Goal: Task Accomplishment & Management: Complete application form

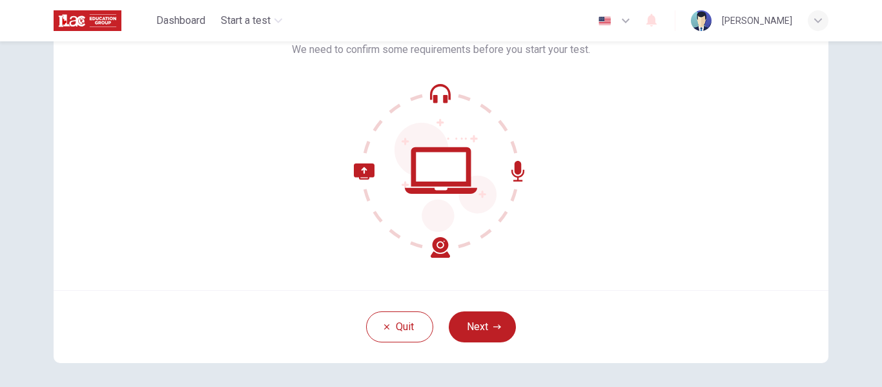
scroll to position [129, 0]
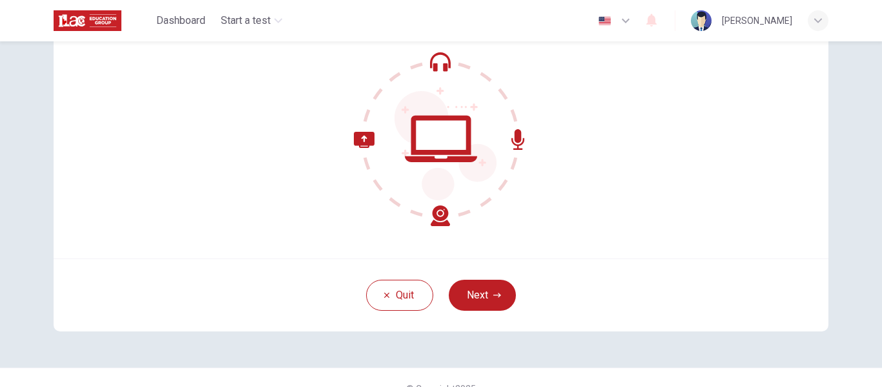
click at [443, 144] on icon at bounding box center [441, 139] width 174 height 174
click at [476, 290] on button "Next" at bounding box center [482, 294] width 67 height 31
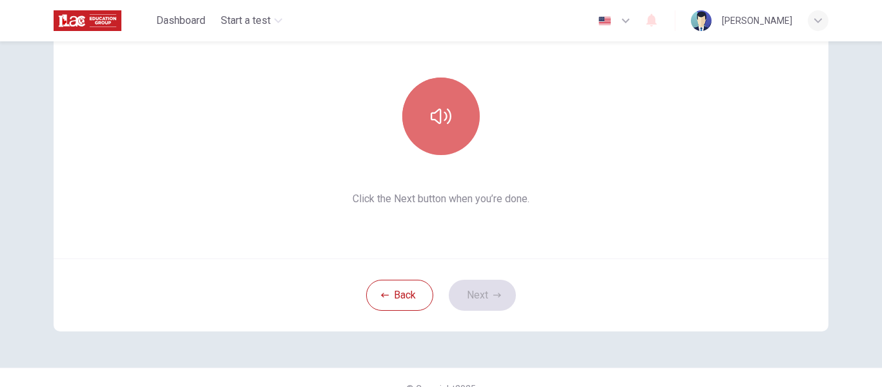
click at [443, 126] on icon "button" at bounding box center [440, 116] width 21 height 21
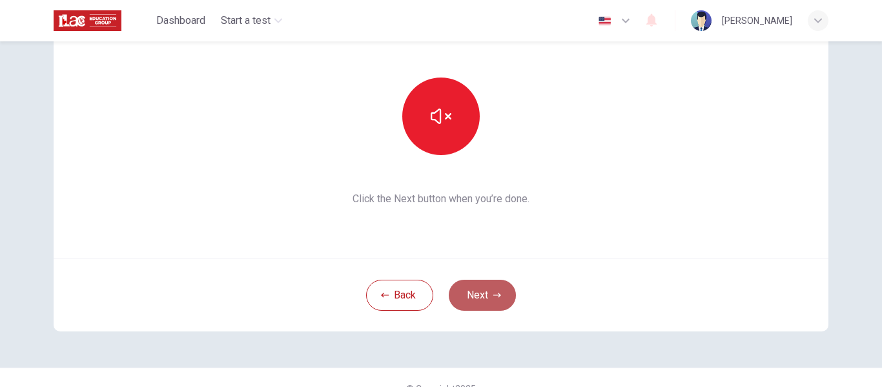
click at [485, 299] on button "Next" at bounding box center [482, 294] width 67 height 31
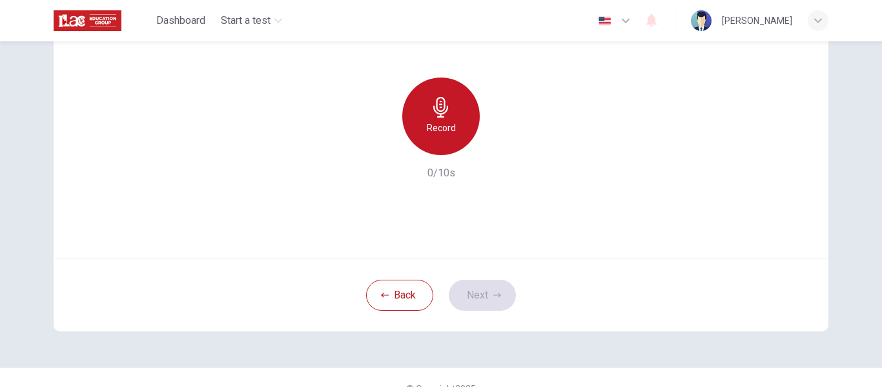
click at [454, 123] on div "Record" at bounding box center [440, 115] width 77 height 77
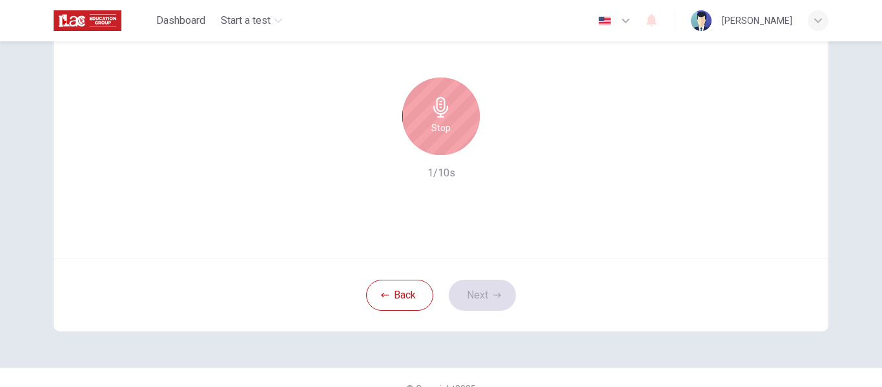
click at [454, 123] on div "Stop" at bounding box center [440, 115] width 77 height 77
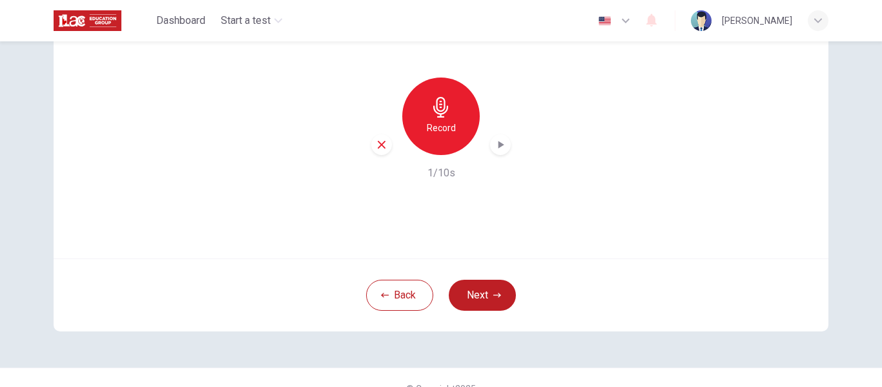
click at [495, 140] on icon "button" at bounding box center [500, 144] width 13 height 13
click at [485, 289] on button "Next" at bounding box center [482, 294] width 67 height 31
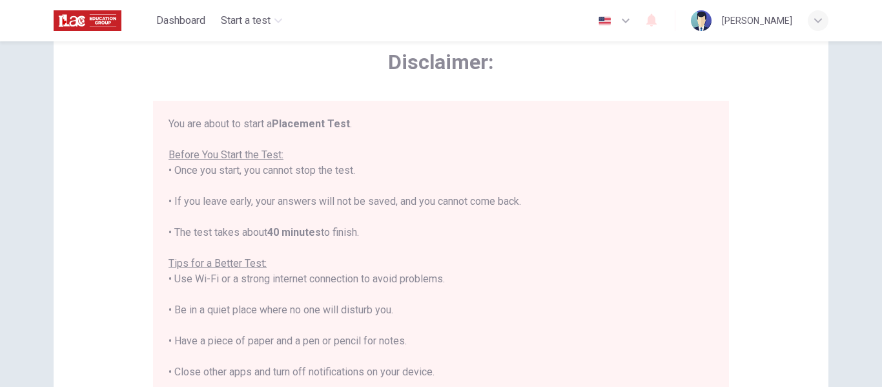
scroll to position [15, 0]
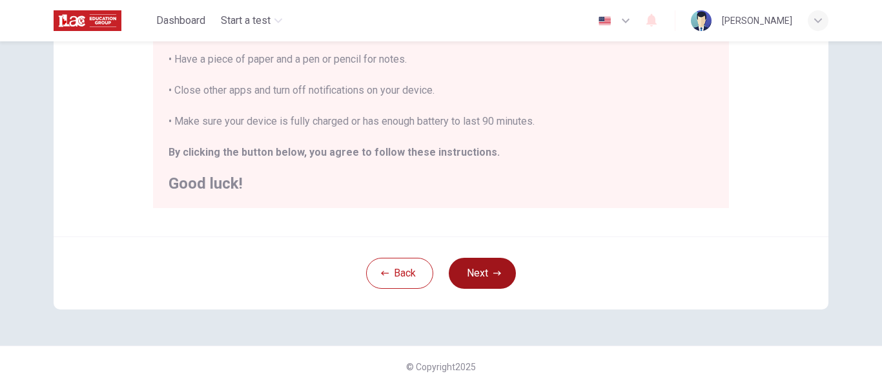
click at [477, 271] on button "Next" at bounding box center [482, 273] width 67 height 31
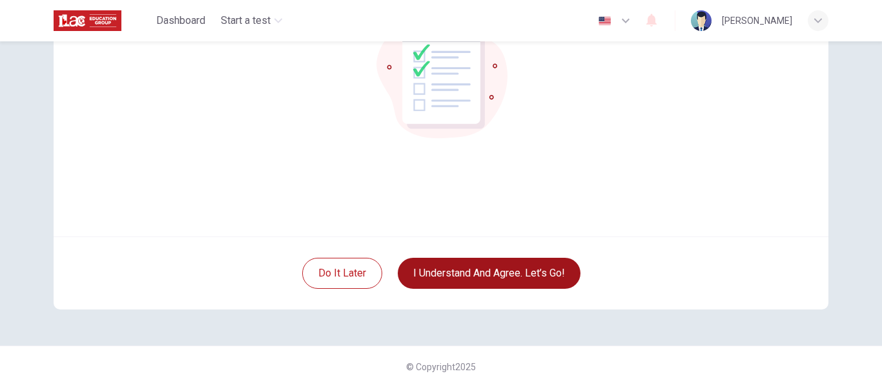
click at [510, 273] on button "I understand and agree. Let’s go!" at bounding box center [489, 273] width 183 height 31
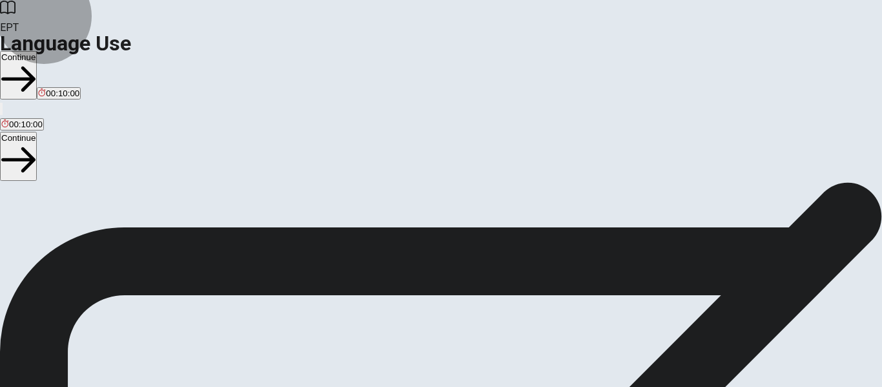
click at [37, 51] on button "Continue" at bounding box center [18, 75] width 37 height 48
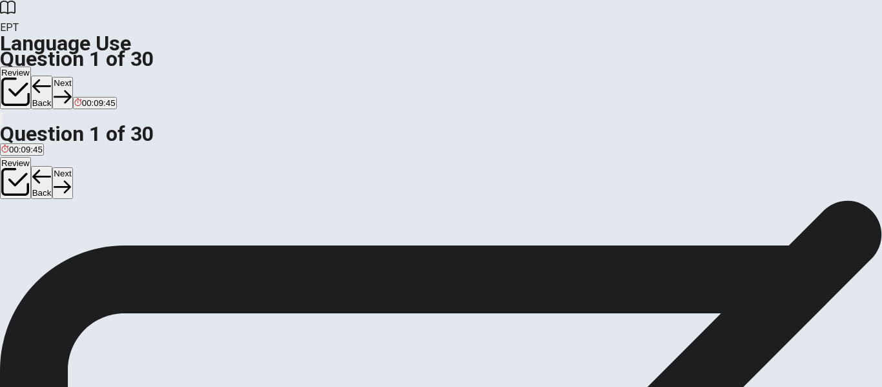
click at [30, 252] on span "Is" at bounding box center [27, 247] width 6 height 10
click at [70, 253] on button "D Does" at bounding box center [59, 242] width 23 height 22
click at [72, 77] on button "Next" at bounding box center [62, 93] width 20 height 32
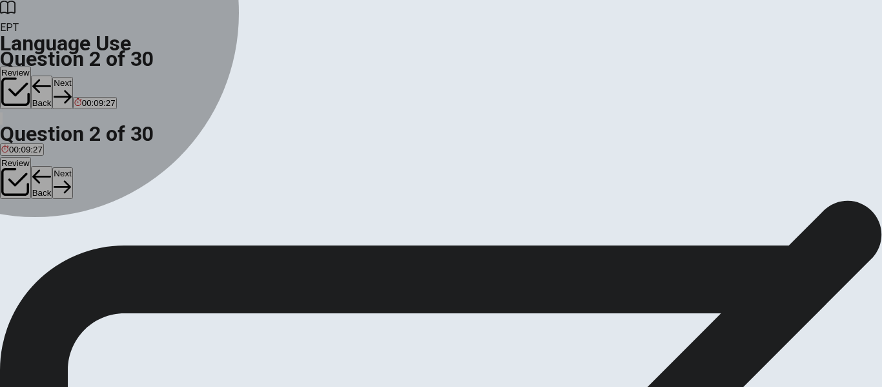
click at [54, 252] on span "Do" at bounding box center [48, 247] width 11 height 10
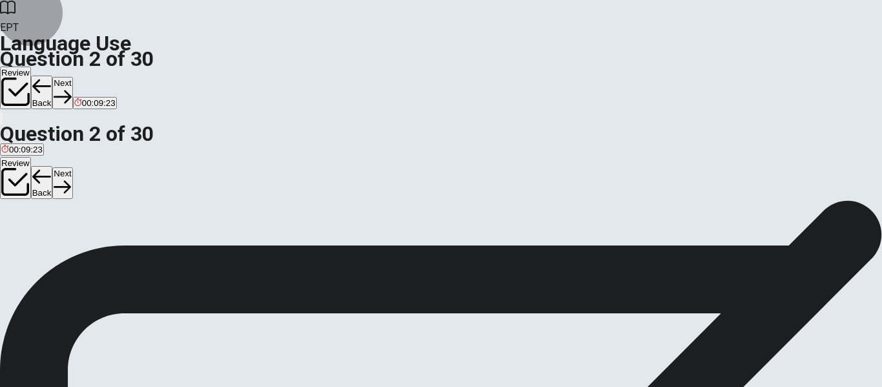
click at [72, 77] on button "Next" at bounding box center [62, 93] width 20 height 32
click at [31, 66] on button "Review" at bounding box center [15, 87] width 31 height 43
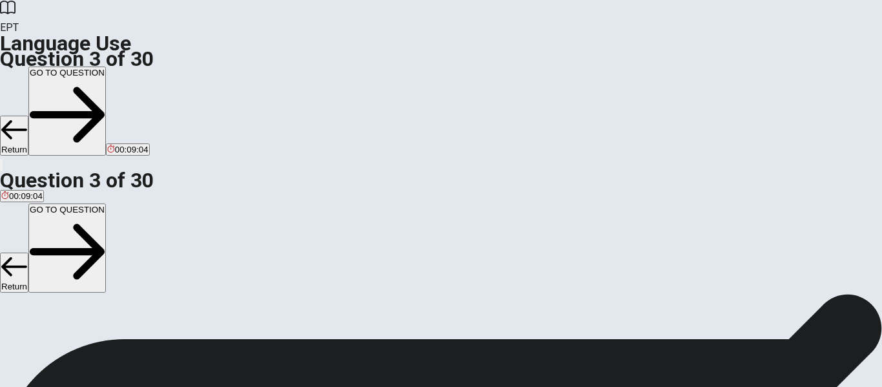
scroll to position [132, 0]
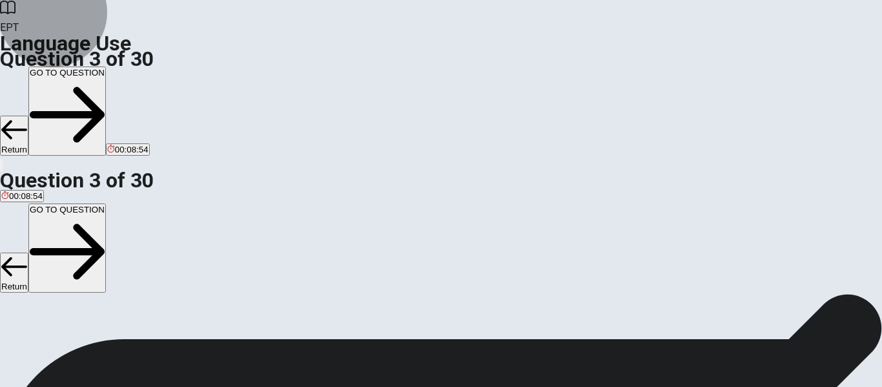
click at [106, 66] on button "GO TO QUESTION" at bounding box center [66, 110] width 77 height 89
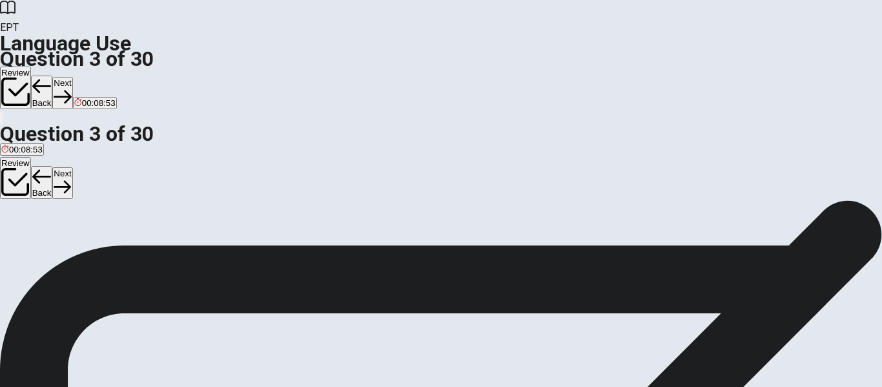
scroll to position [3, 0]
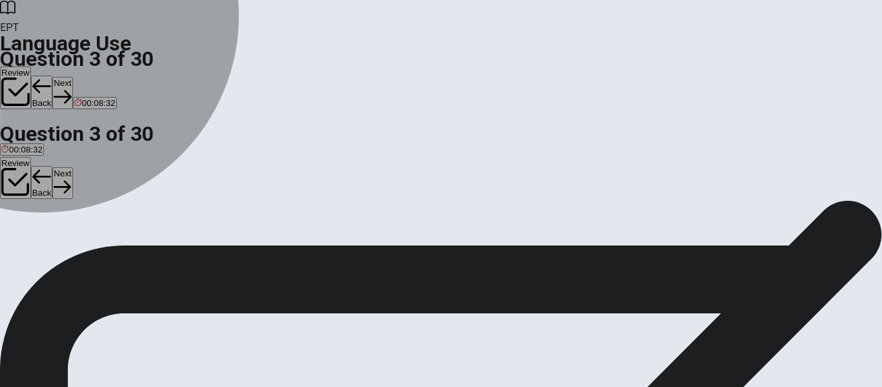
click at [15, 239] on span "Are" at bounding box center [8, 244] width 14 height 10
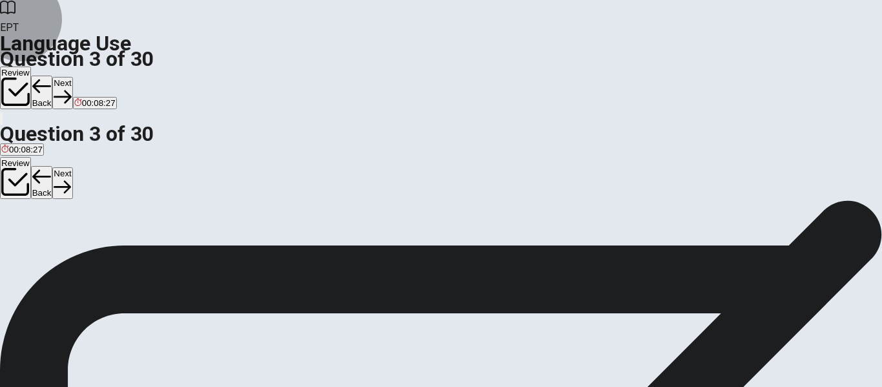
click at [72, 77] on button "Next" at bounding box center [62, 93] width 20 height 32
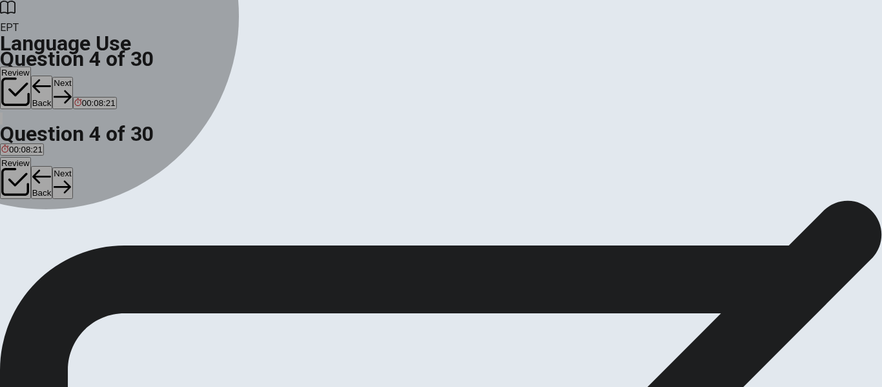
click at [44, 249] on span "goes" at bounding box center [34, 244] width 19 height 10
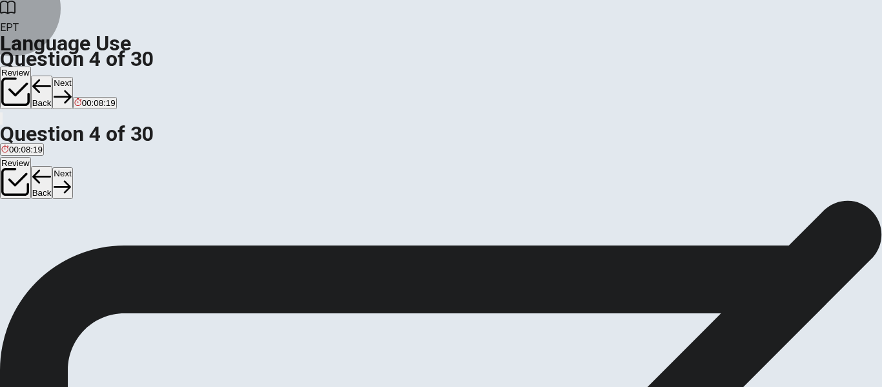
click at [72, 77] on button "Next" at bounding box center [62, 93] width 20 height 32
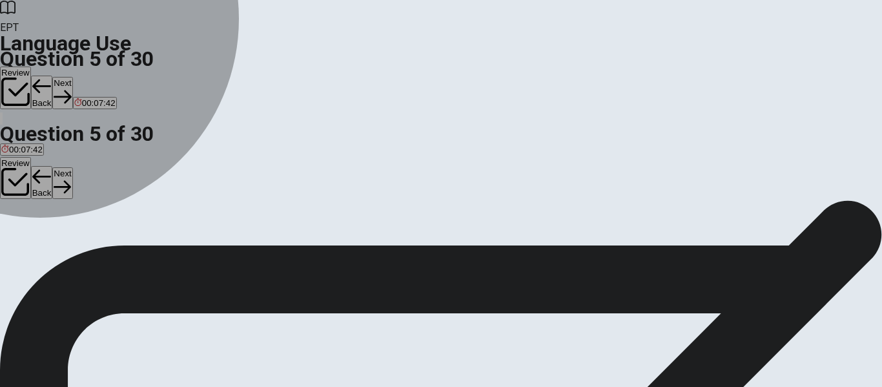
click at [14, 239] on span "run" at bounding box center [7, 244] width 12 height 10
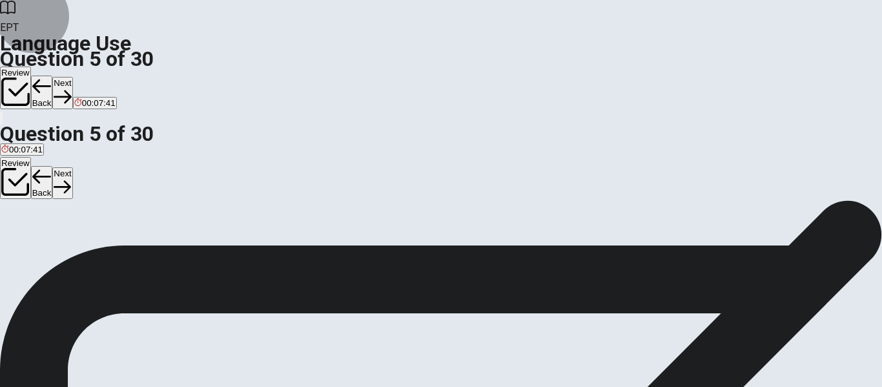
click at [72, 77] on button "Next" at bounding box center [62, 93] width 20 height 32
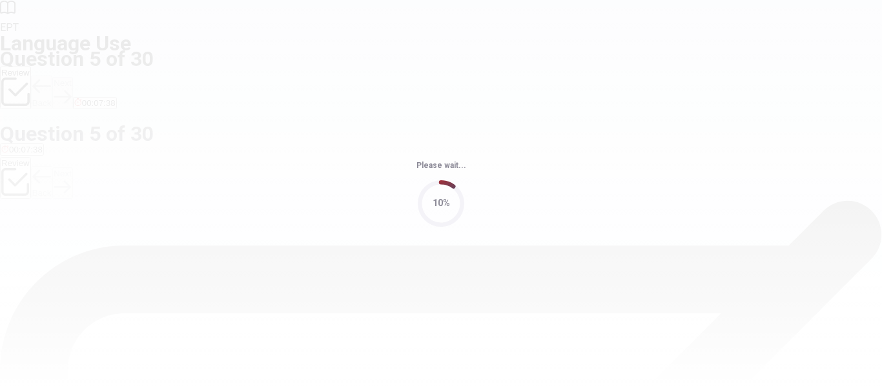
scroll to position [0, 0]
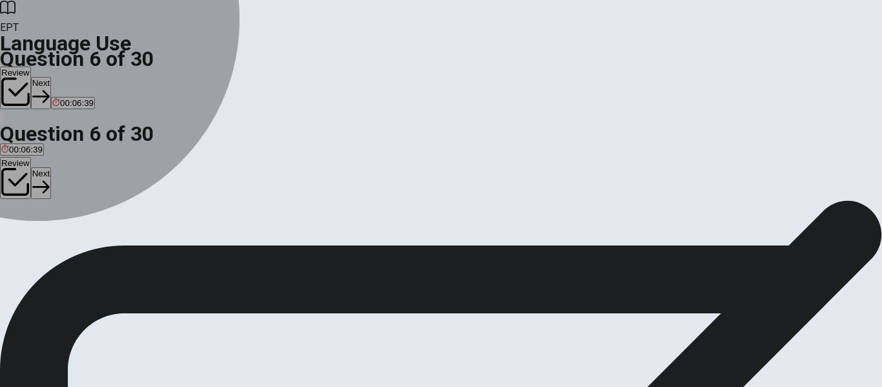
click at [12, 242] on span "far" at bounding box center [6, 247] width 10 height 10
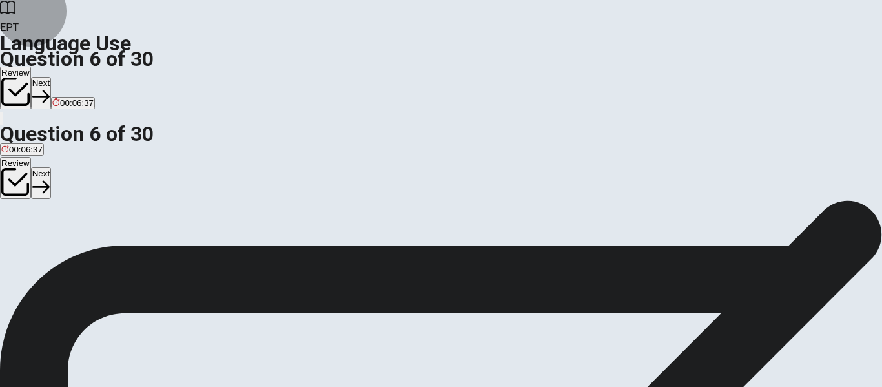
click at [51, 77] on button "Next" at bounding box center [41, 93] width 20 height 32
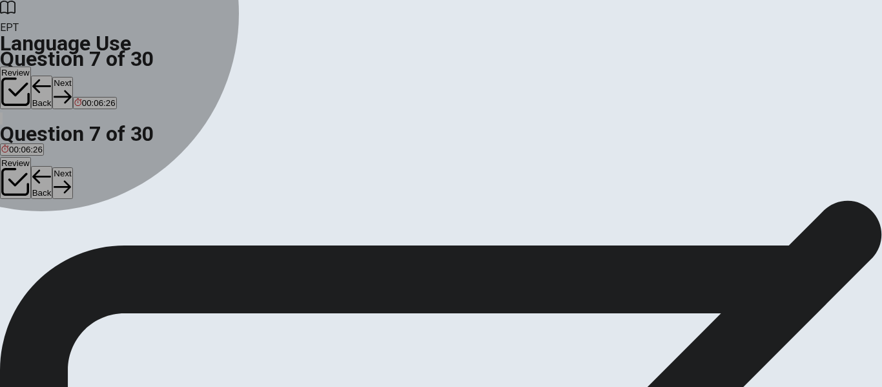
click at [61, 252] on span "walk" at bounding box center [52, 247] width 17 height 10
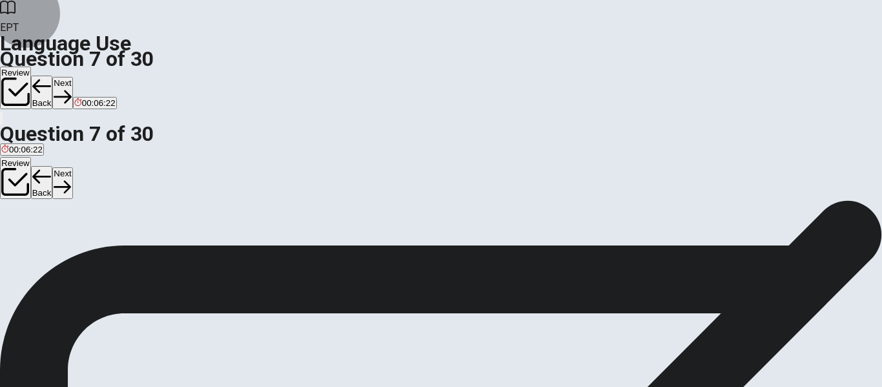
click at [72, 77] on button "Next" at bounding box center [62, 93] width 20 height 32
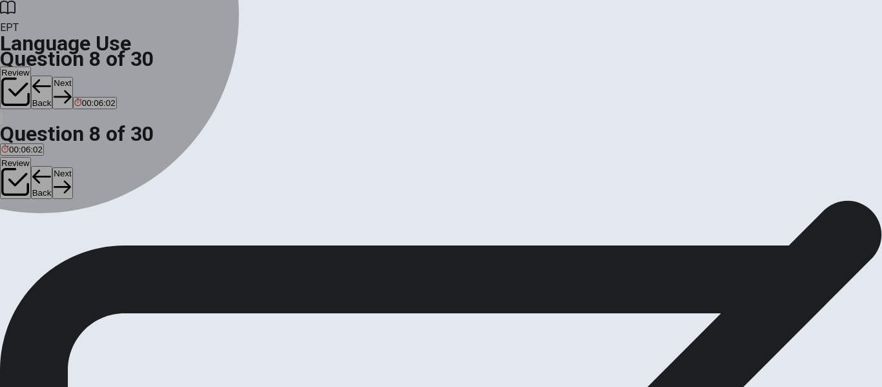
click at [117, 252] on span "office" at bounding box center [106, 247] width 21 height 10
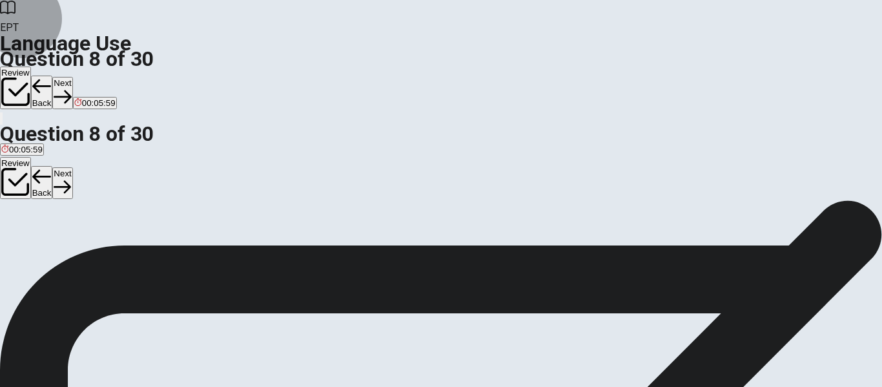
click at [72, 77] on button "Next" at bounding box center [62, 93] width 20 height 32
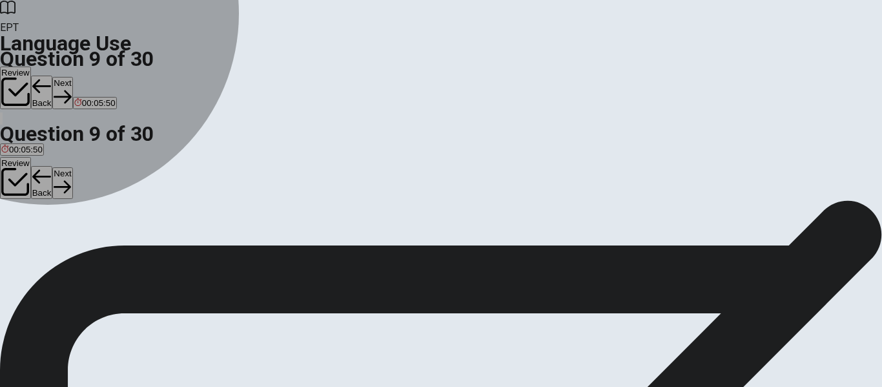
click at [54, 252] on span "drank" at bounding box center [43, 247] width 21 height 10
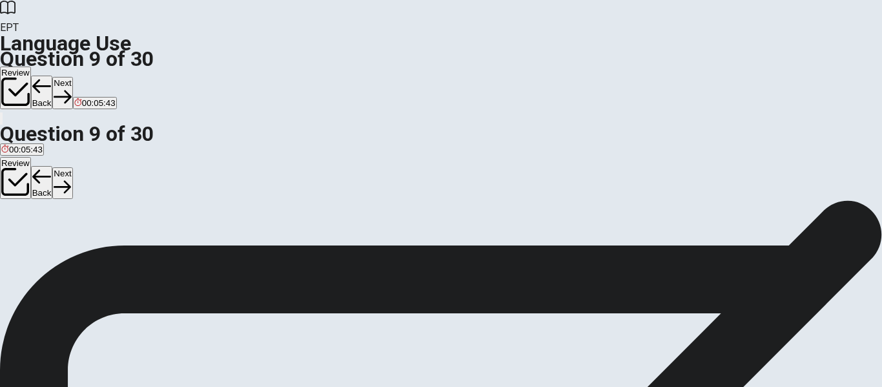
click at [30, 248] on span "met" at bounding box center [23, 247] width 14 height 10
click at [72, 77] on button "Next" at bounding box center [62, 93] width 20 height 32
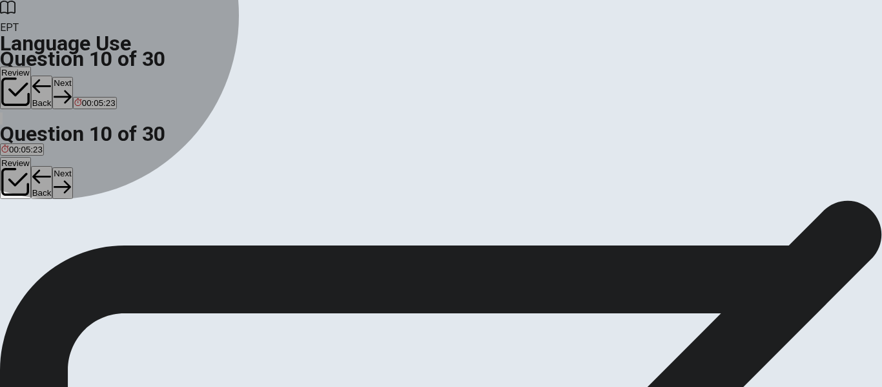
click at [54, 251] on span "finish" at bounding box center [44, 247] width 20 height 10
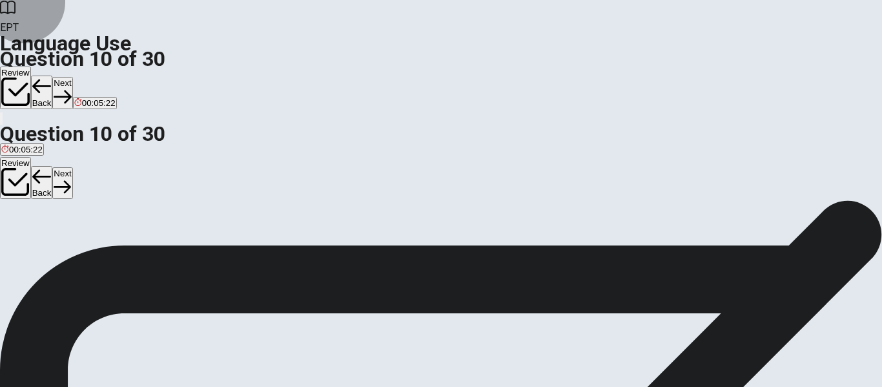
click at [72, 77] on button "Next" at bounding box center [62, 93] width 20 height 32
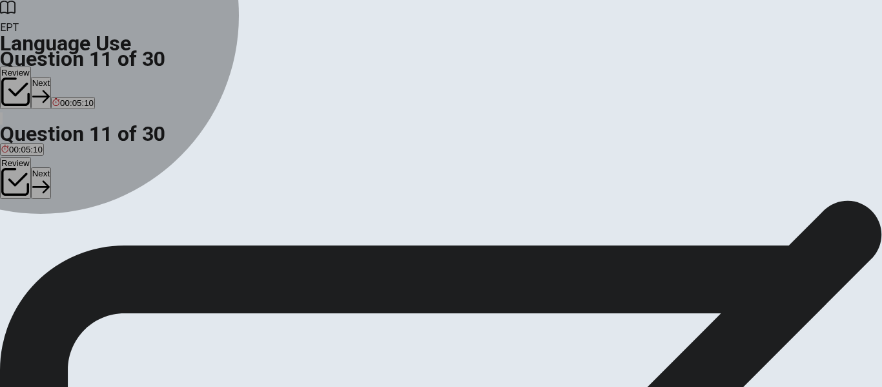
click at [46, 252] on span "Did" at bounding box center [40, 247] width 13 height 10
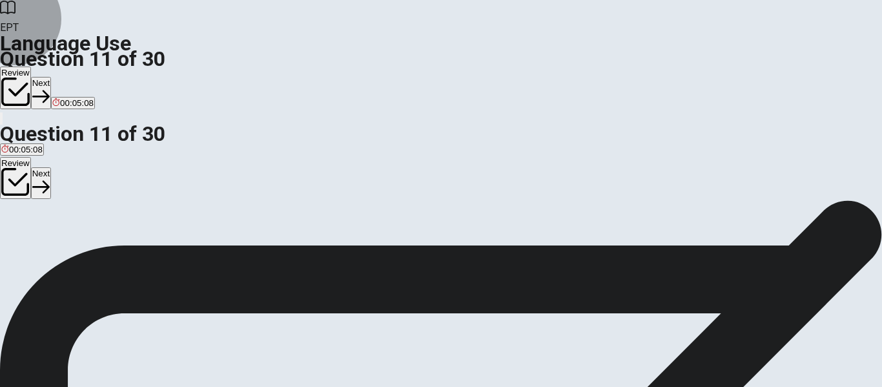
click at [51, 77] on button "Next" at bounding box center [41, 93] width 20 height 32
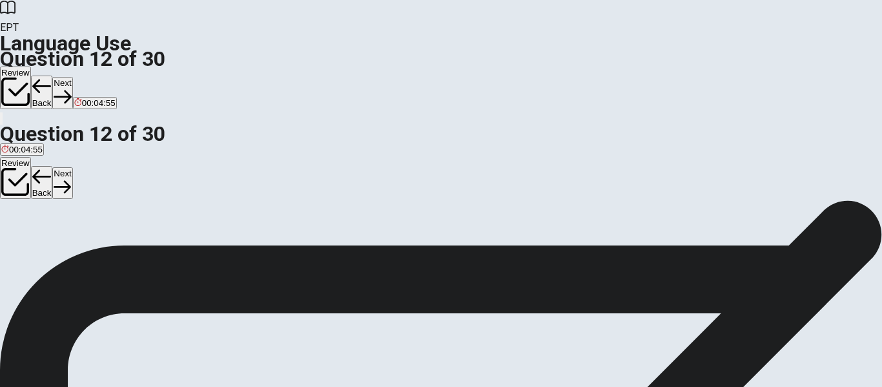
click at [56, 252] on span "Did" at bounding box center [49, 247] width 13 height 10
click at [53, 76] on button "Back" at bounding box center [42, 93] width 22 height 34
click at [48, 253] on button "C Did" at bounding box center [39, 242] width 15 height 22
click at [51, 77] on button "Next" at bounding box center [41, 93] width 20 height 32
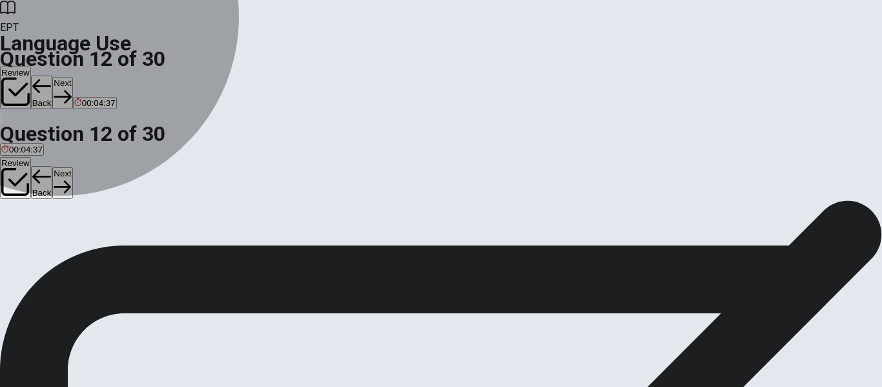
click at [57, 253] on button "C Did" at bounding box center [48, 242] width 15 height 22
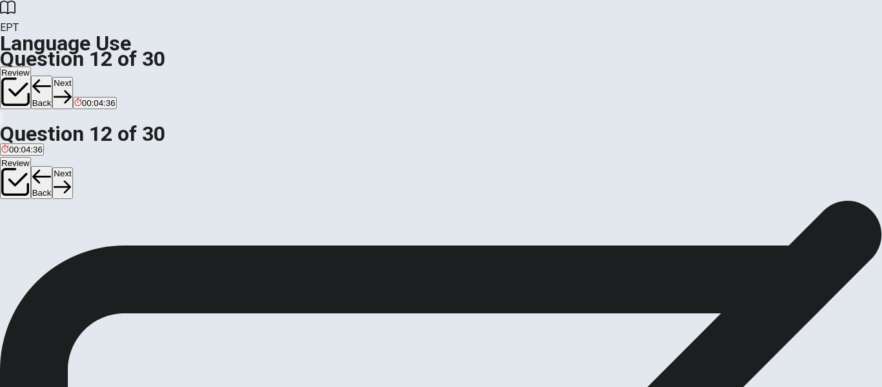
click at [72, 77] on button "Next" at bounding box center [62, 93] width 20 height 32
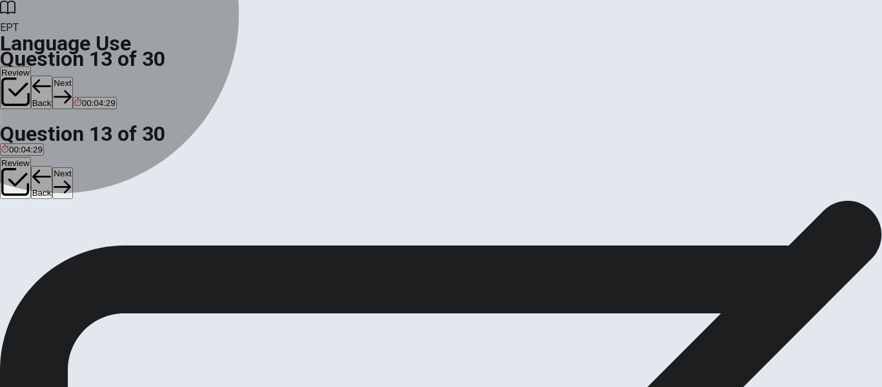
click at [24, 231] on button "A aren’t" at bounding box center [12, 242] width 24 height 22
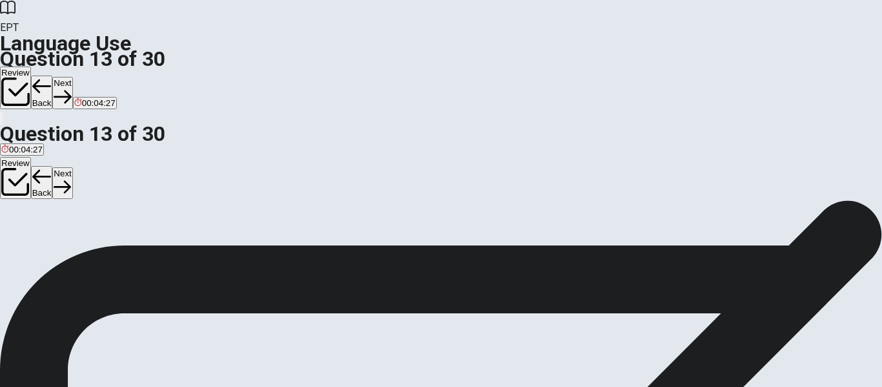
click at [72, 77] on button "Next" at bounding box center [62, 93] width 20 height 32
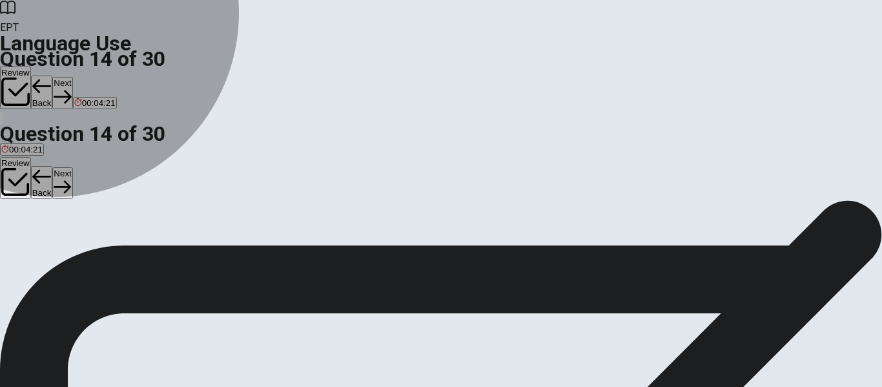
click at [38, 248] on button "B have" at bounding box center [27, 242] width 21 height 22
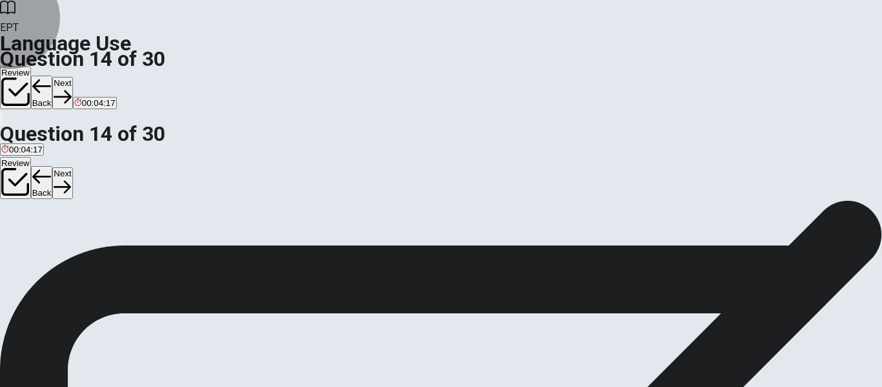
click at [72, 77] on button "Next" at bounding box center [62, 93] width 20 height 32
click at [65, 250] on span "hiking" at bounding box center [53, 247] width 23 height 10
click at [72, 77] on button "Next" at bounding box center [62, 93] width 20 height 32
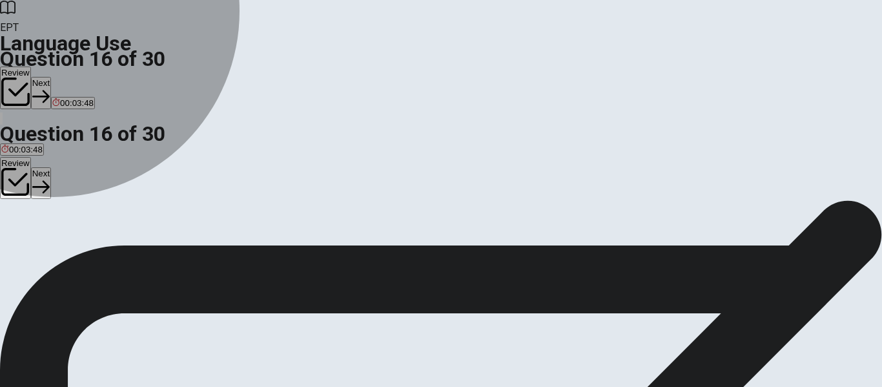
click at [83, 252] on span "spring" at bounding box center [71, 247] width 23 height 10
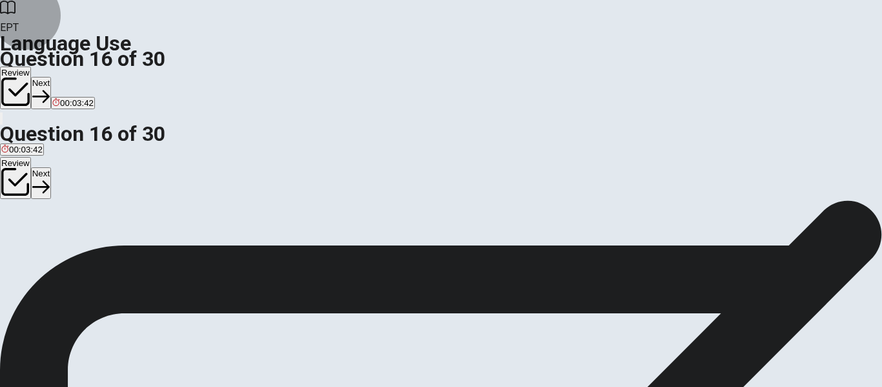
click at [51, 77] on button "Next" at bounding box center [41, 93] width 20 height 32
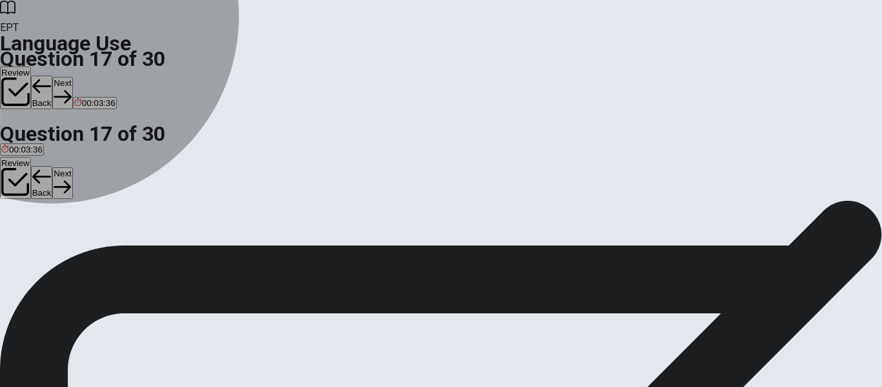
click at [85, 252] on span "buys" at bounding box center [75, 247] width 18 height 10
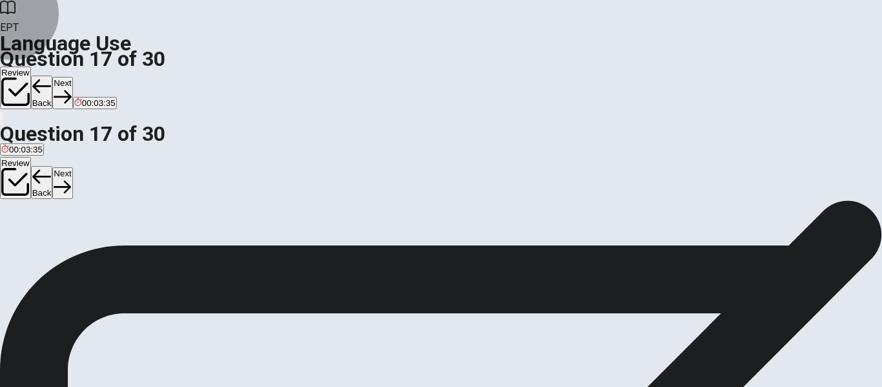
click at [72, 77] on button "Next" at bounding box center [62, 93] width 20 height 32
click at [63, 252] on span "low" at bounding box center [56, 247] width 13 height 10
click at [72, 77] on button "Next" at bounding box center [62, 93] width 20 height 32
click at [17, 242] on span "eats" at bounding box center [9, 247] width 16 height 10
click at [72, 77] on button "Next" at bounding box center [62, 93] width 20 height 32
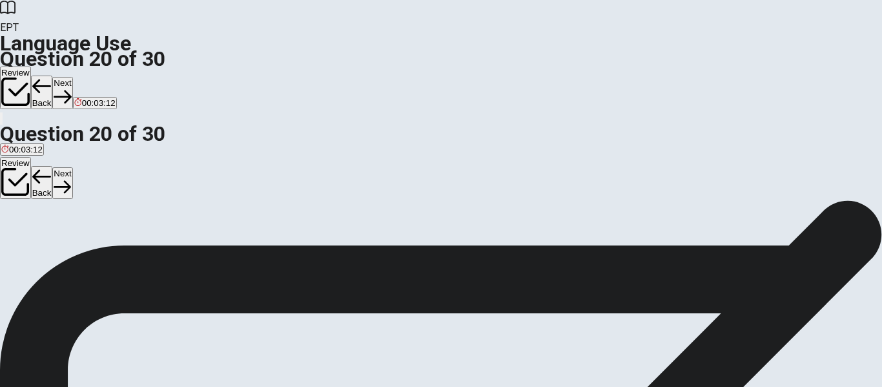
click at [86, 252] on span "called" at bounding box center [74, 247] width 23 height 10
click at [72, 77] on button "Next" at bounding box center [62, 93] width 20 height 32
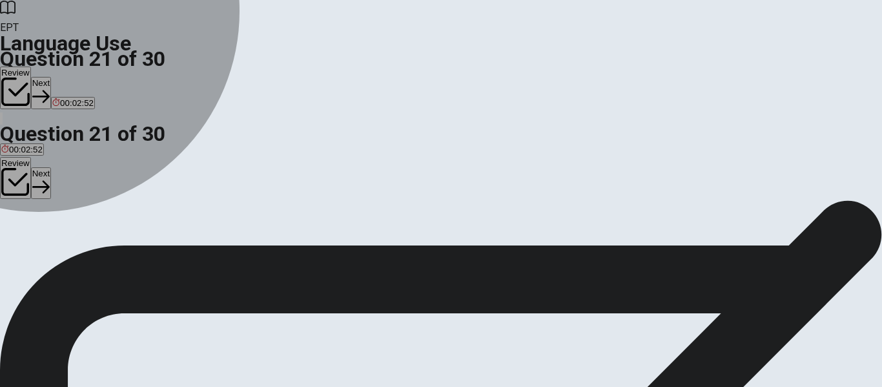
click at [14, 177] on span "Did" at bounding box center [7, 182] width 13 height 10
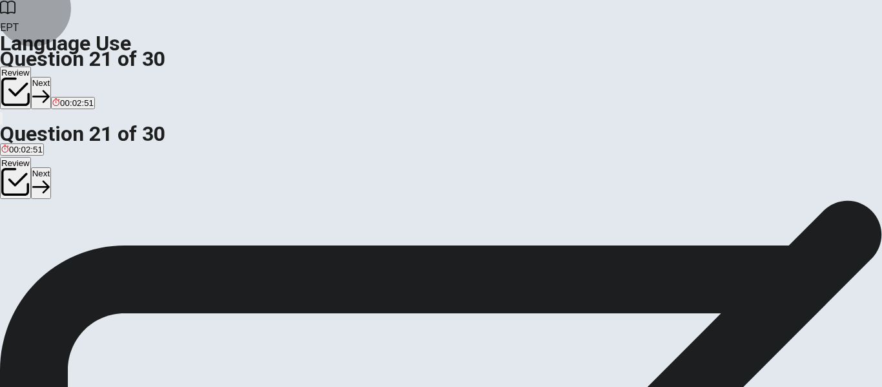
click at [51, 77] on button "Next" at bounding box center [41, 93] width 20 height 32
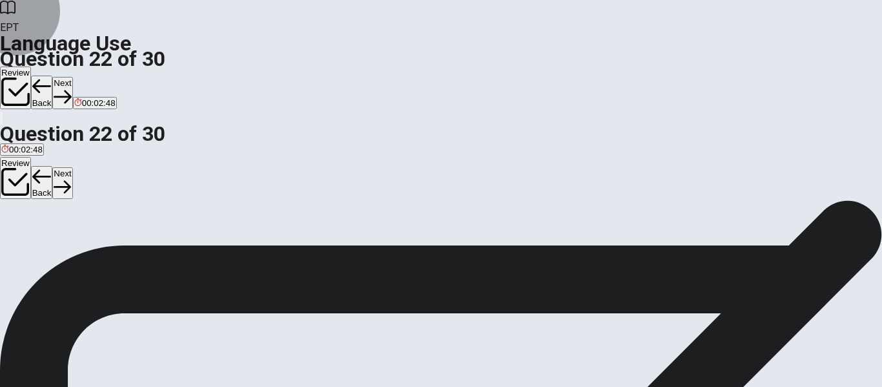
click at [52, 77] on icon "button" at bounding box center [41, 86] width 19 height 19
click at [51, 77] on button "Next" at bounding box center [41, 93] width 20 height 32
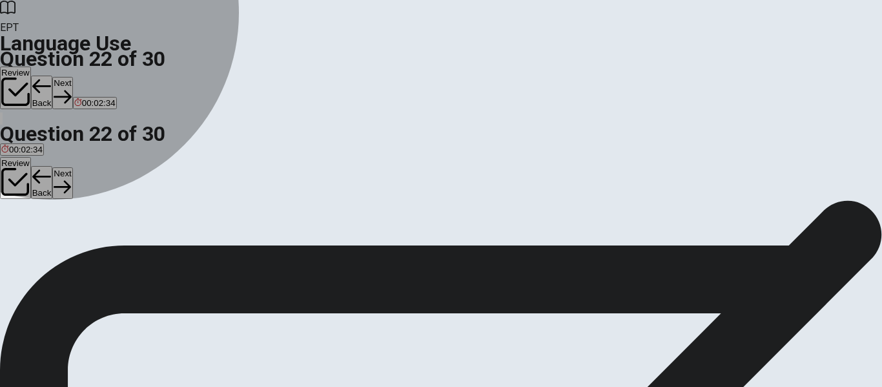
click at [46, 187] on span "were" at bounding box center [37, 182] width 19 height 10
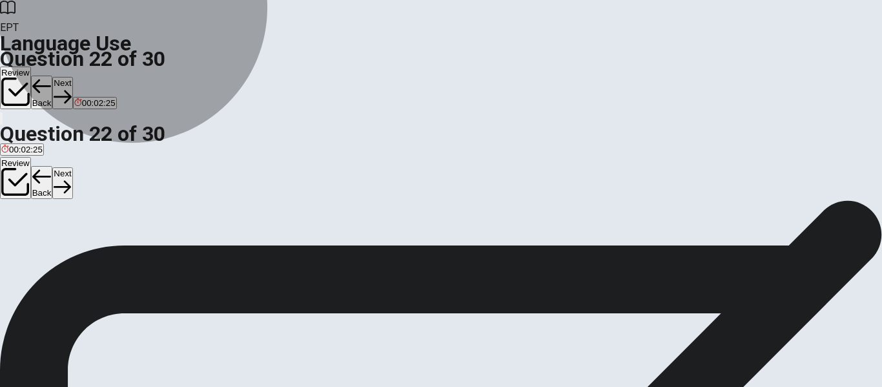
click at [48, 188] on button "C were" at bounding box center [36, 178] width 21 height 22
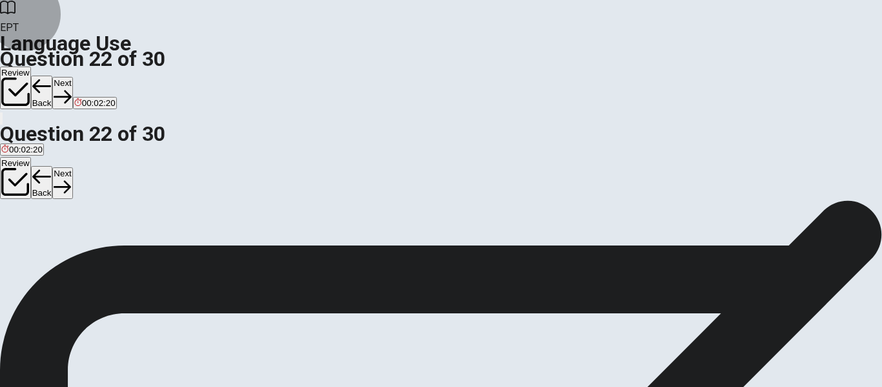
click at [53, 76] on button "Back" at bounding box center [42, 93] width 22 height 34
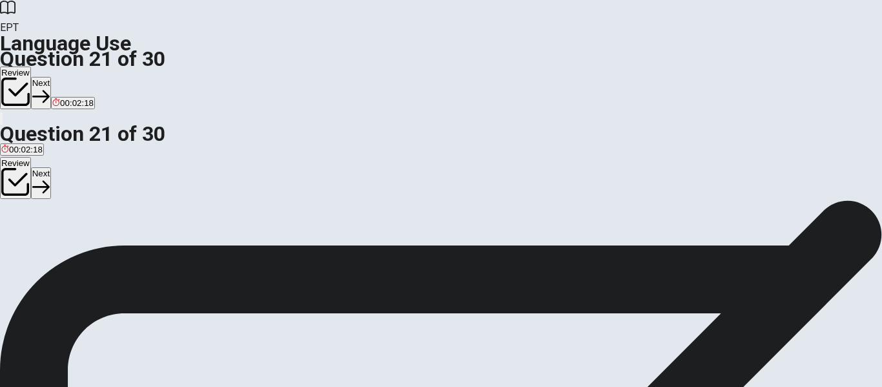
click at [51, 77] on button "Next" at bounding box center [41, 93] width 20 height 32
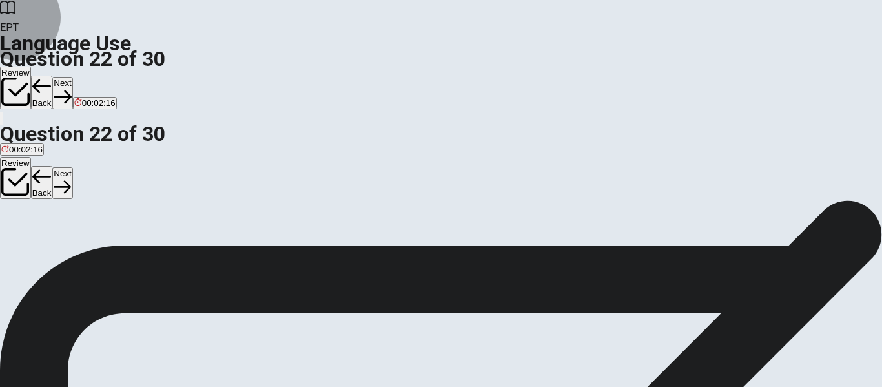
click at [72, 77] on button "Next" at bounding box center [62, 93] width 20 height 32
click at [57, 187] on span "reads" at bounding box center [45, 182] width 21 height 10
click at [72, 77] on button "Next" at bounding box center [62, 93] width 20 height 32
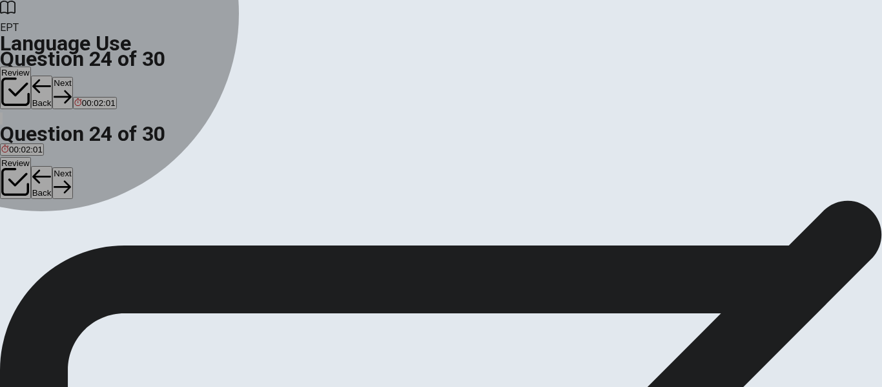
click at [77, 187] on span "going" at bounding box center [66, 182] width 21 height 10
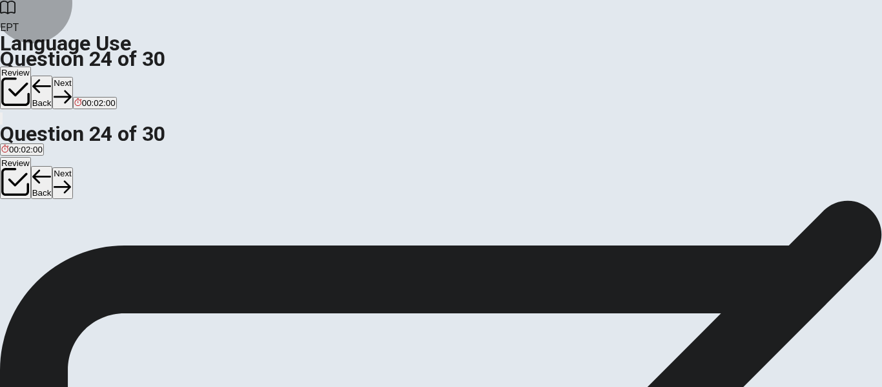
click at [72, 77] on button "Next" at bounding box center [62, 93] width 20 height 32
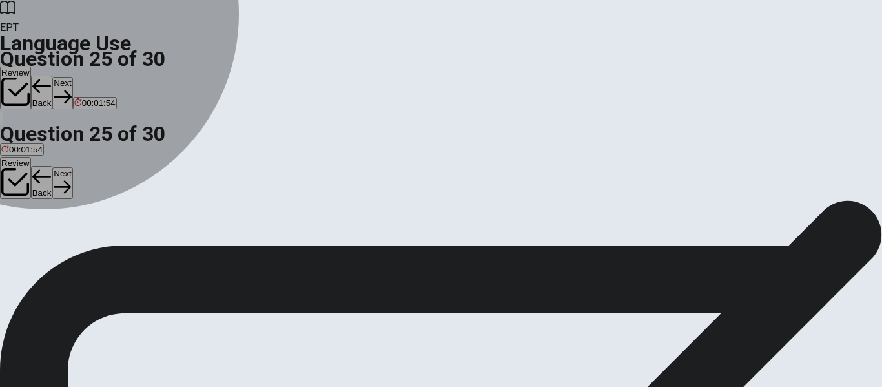
click at [50, 187] on span "car" at bounding box center [43, 182] width 12 height 10
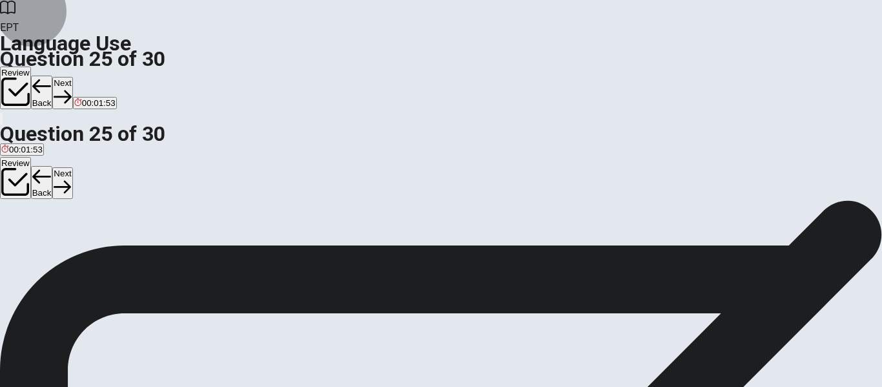
click at [72, 77] on button "Next" at bounding box center [62, 93] width 20 height 32
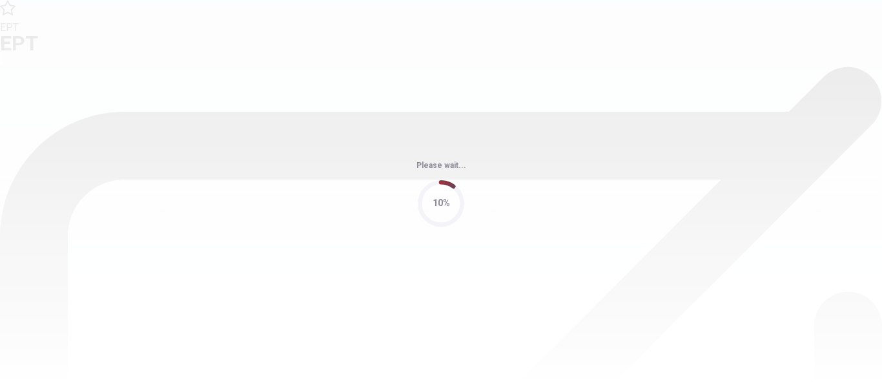
scroll to position [0, 0]
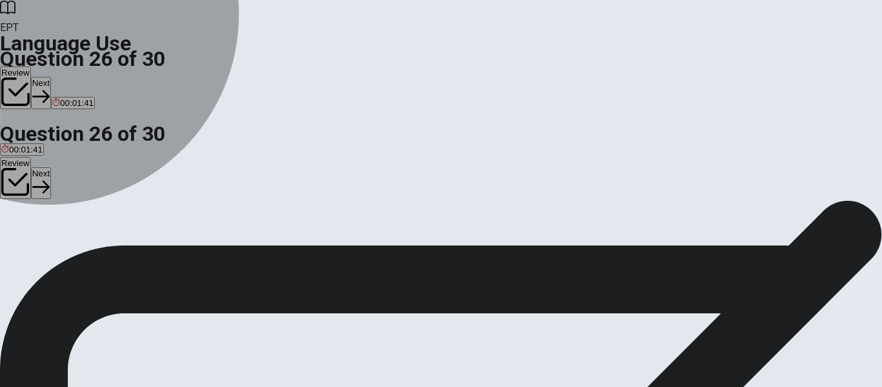
click at [108, 252] on span "radio" at bounding box center [97, 247] width 19 height 10
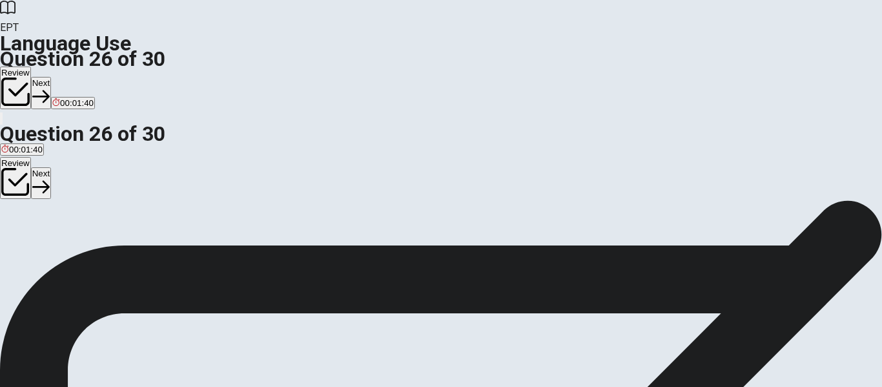
click at [51, 77] on button "Next" at bounding box center [41, 93] width 20 height 32
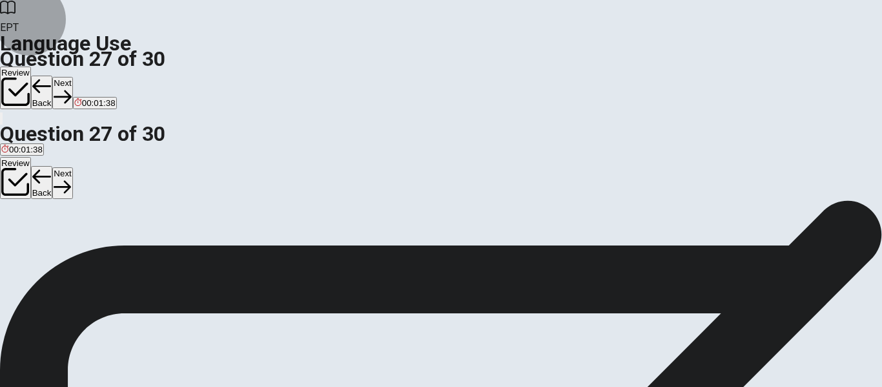
click at [53, 76] on button "Back" at bounding box center [42, 93] width 22 height 34
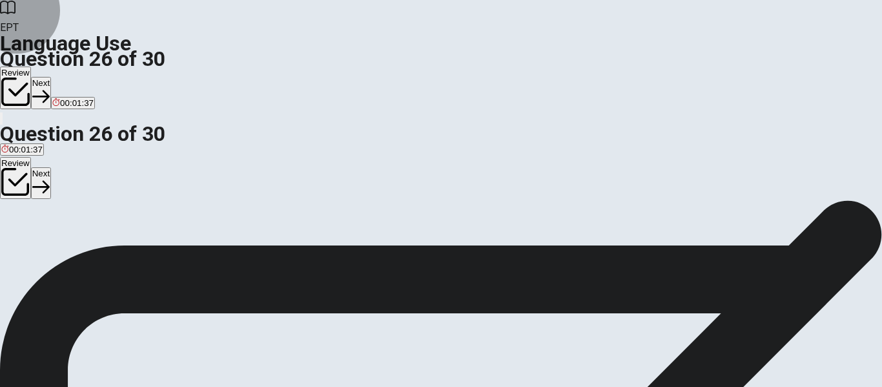
click at [51, 77] on button "Next" at bounding box center [41, 93] width 20 height 32
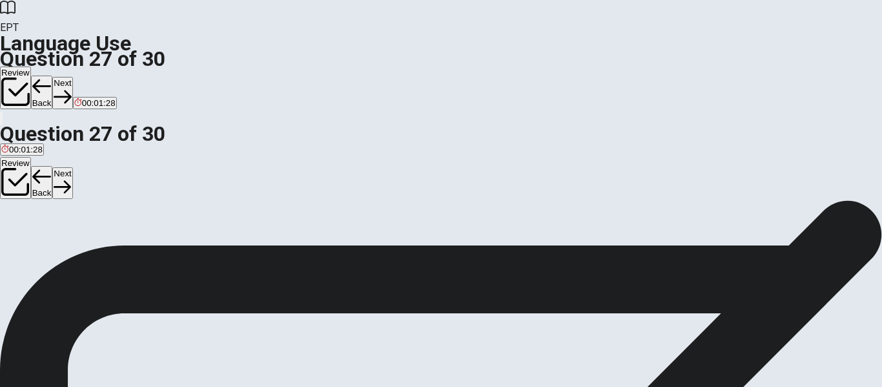
click at [14, 242] on span "eat" at bounding box center [7, 247] width 12 height 10
click at [72, 77] on button "Next" at bounding box center [62, 93] width 20 height 32
click at [69, 252] on span "turn on" at bounding box center [55, 247] width 27 height 10
click at [72, 77] on button "Next" at bounding box center [62, 93] width 20 height 32
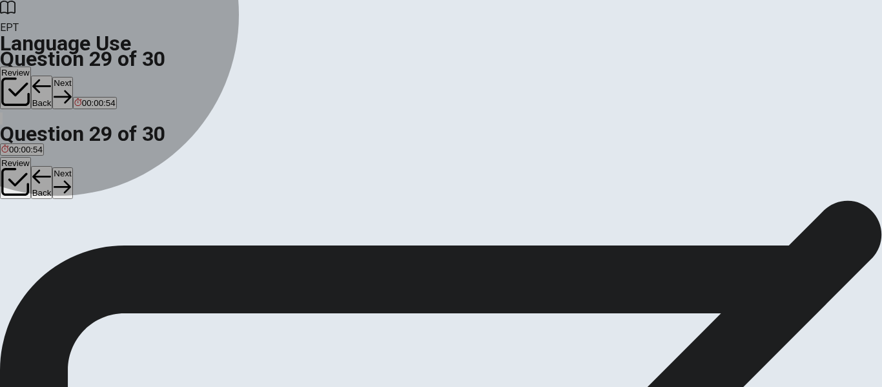
click at [86, 252] on span "simple" at bounding box center [73, 247] width 25 height 10
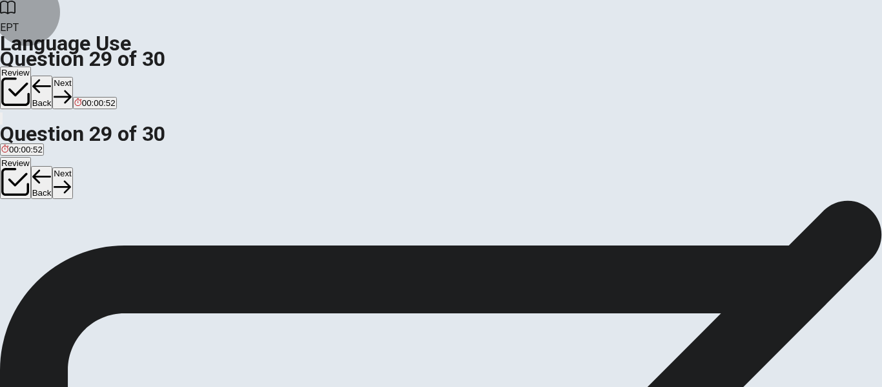
click at [72, 77] on button "Next" at bounding box center [62, 93] width 20 height 32
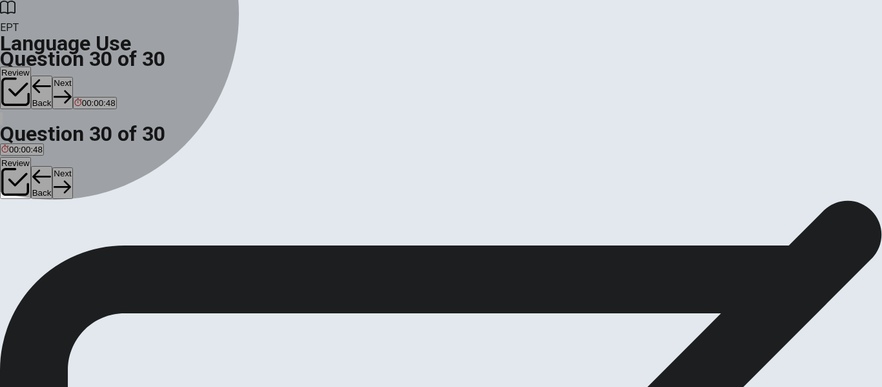
click at [127, 252] on span "walks" at bounding box center [116, 247] width 21 height 10
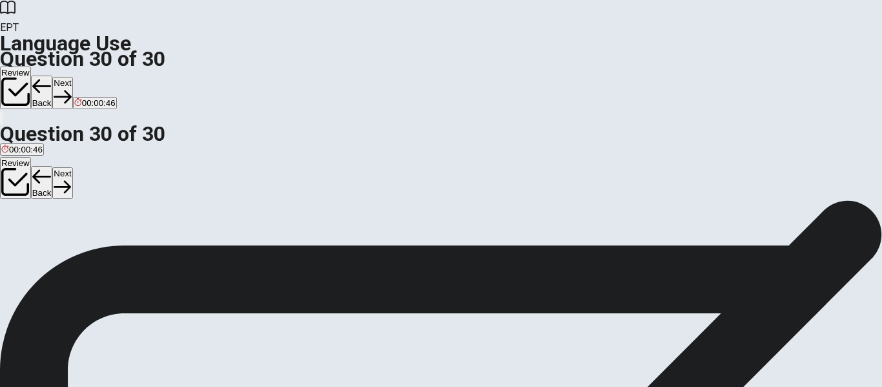
click at [72, 77] on button "Next" at bounding box center [62, 93] width 20 height 32
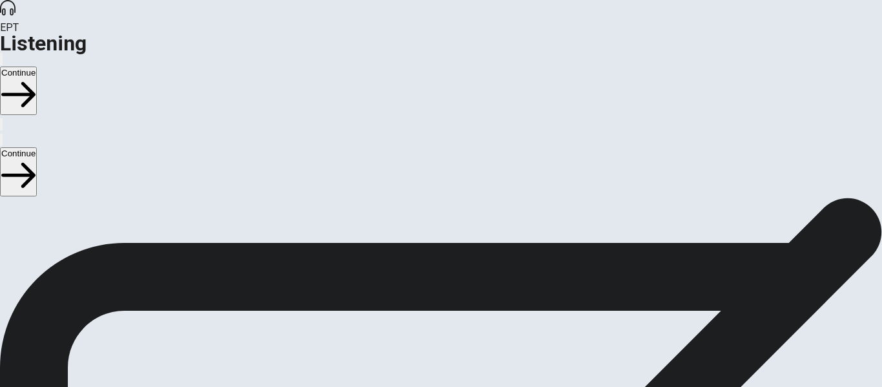
scroll to position [73, 0]
click at [37, 66] on button "Continue" at bounding box center [18, 90] width 37 height 48
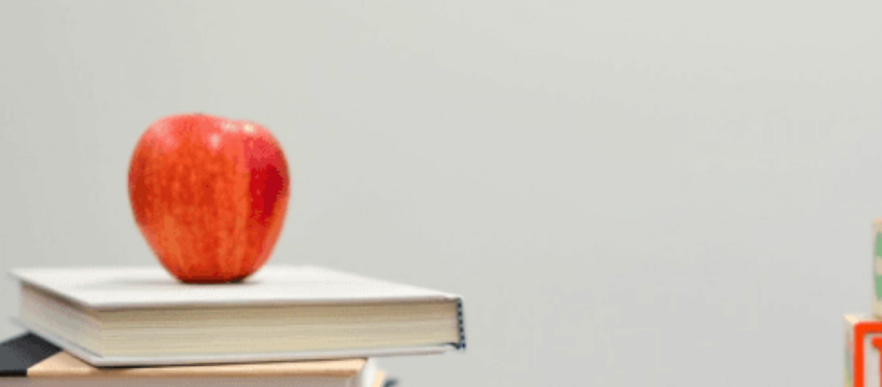
scroll to position [3, 0]
drag, startPoint x: 126, startPoint y: 179, endPoint x: 183, endPoint y: 181, distance: 56.2
drag, startPoint x: 119, startPoint y: 185, endPoint x: 110, endPoint y: 183, distance: 8.8
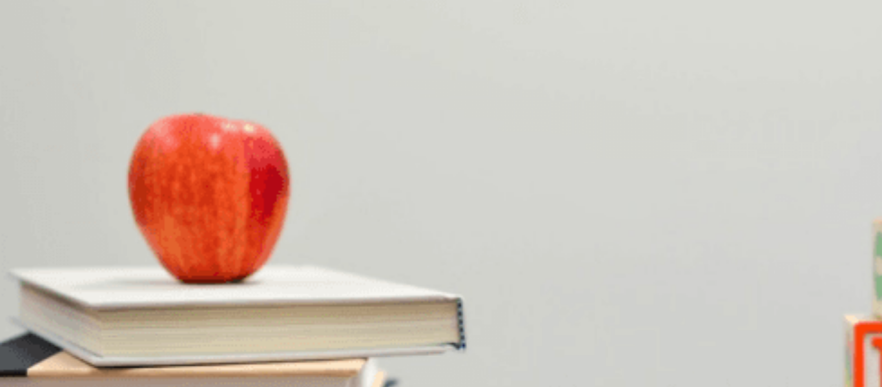
drag, startPoint x: 116, startPoint y: 183, endPoint x: 68, endPoint y: 182, distance: 48.4
click at [228, 183] on img at bounding box center [441, 193] width 882 height 387
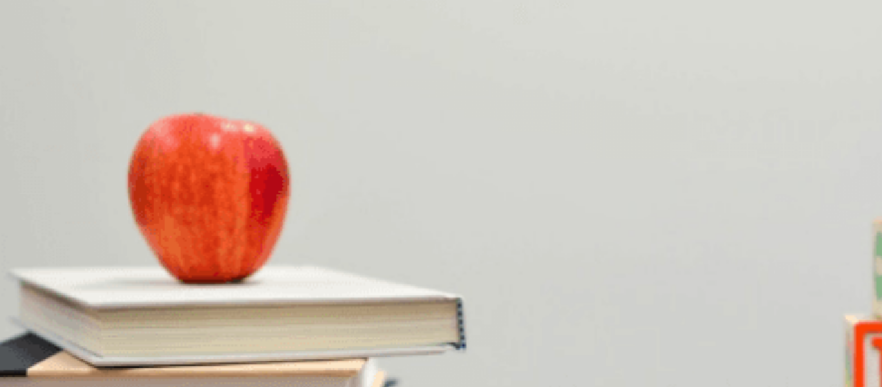
click at [44, 244] on span "Two weeks" at bounding box center [22, 249] width 43 height 10
drag, startPoint x: 188, startPoint y: 174, endPoint x: 79, endPoint y: 176, distance: 109.1
click at [98, 232] on img at bounding box center [441, 193] width 882 height 387
click at [96, 35] on h1 "Listening" at bounding box center [441, 42] width 882 height 15
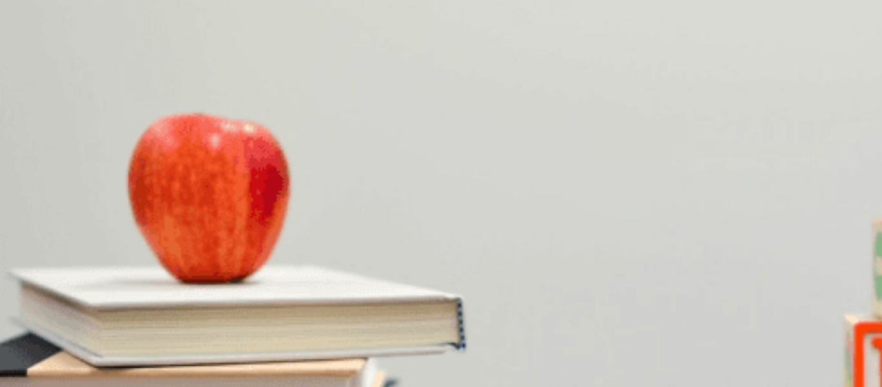
scroll to position [196, 0]
click at [289, 252] on img at bounding box center [441, 193] width 882 height 387
drag, startPoint x: 205, startPoint y: 183, endPoint x: 136, endPoint y: 185, distance: 69.7
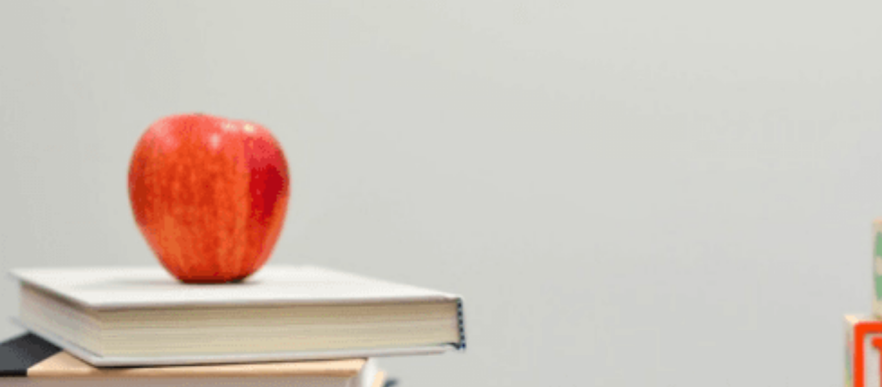
scroll to position [0, 0]
drag, startPoint x: 223, startPoint y: 184, endPoint x: 103, endPoint y: 165, distance: 121.6
click at [93, 35] on h1 "Listening" at bounding box center [441, 42] width 882 height 15
click at [169, 203] on img at bounding box center [441, 193] width 882 height 387
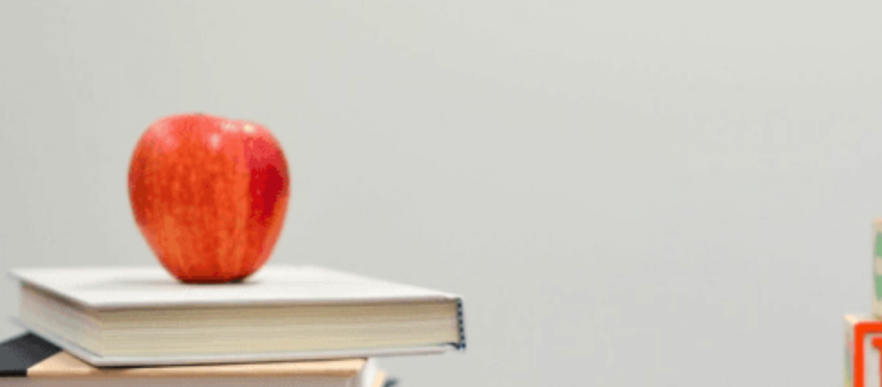
click at [172, 250] on img at bounding box center [441, 193] width 882 height 387
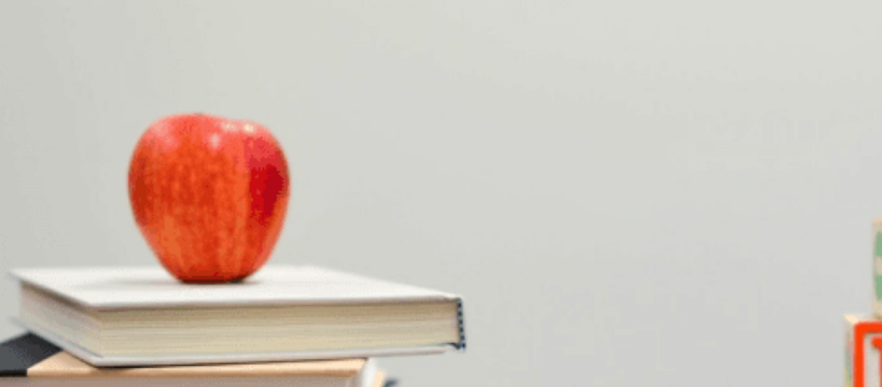
click at [283, 246] on img at bounding box center [441, 193] width 882 height 387
click at [711, 102] on div "Question 2 What will the man do next?" at bounding box center [441, 86] width 882 height 31
click at [65, 309] on span "Check out flights" at bounding box center [33, 314] width 64 height 10
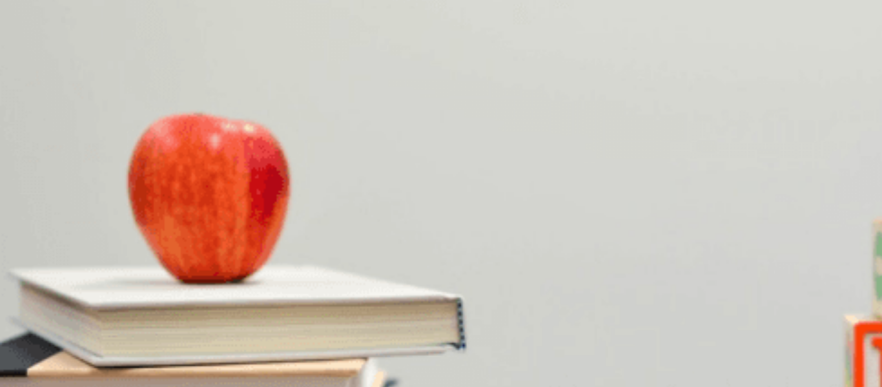
scroll to position [645, 0]
click at [15, 15] on icon at bounding box center [7, 7] width 15 height 15
click at [108, 352] on button "B It’s too short" at bounding box center [83, 363] width 49 height 22
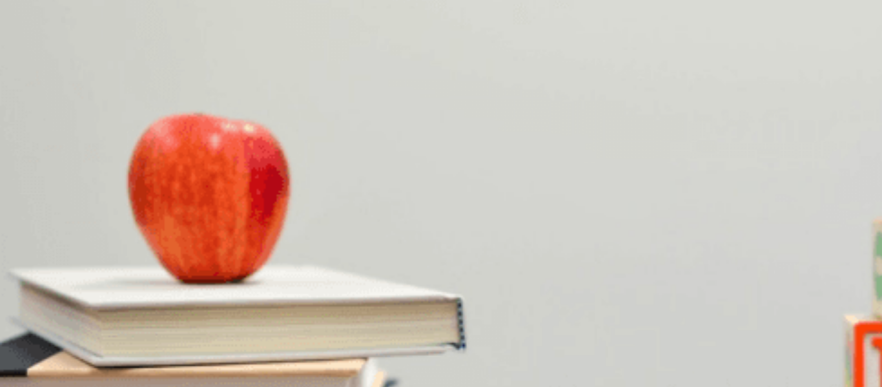
scroll to position [1139, 0]
click at [41, 332] on button "A A city tour" at bounding box center [20, 343] width 41 height 22
drag, startPoint x: 871, startPoint y: 256, endPoint x: 880, endPoint y: 81, distance: 175.1
click at [880, 197] on div "Question 1 How long does the man consider staying? A Two weeks B A week C Ten d…" at bounding box center [441, 197] width 882 height 0
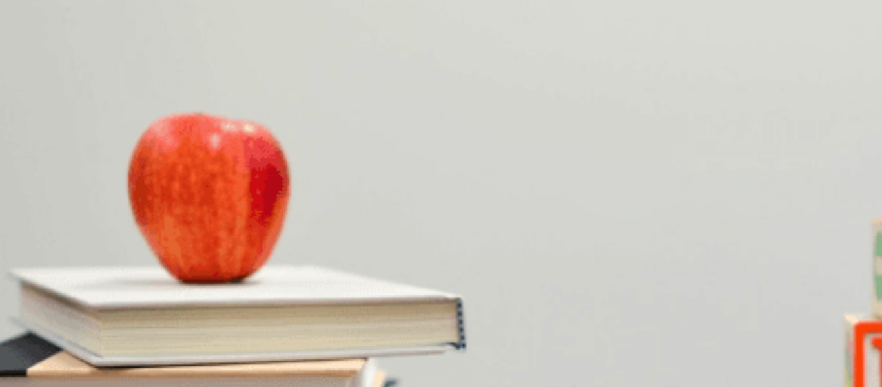
scroll to position [0, 0]
click at [99, 35] on h1 "Listening" at bounding box center [441, 42] width 882 height 15
click at [117, 338] on img at bounding box center [441, 193] width 882 height 387
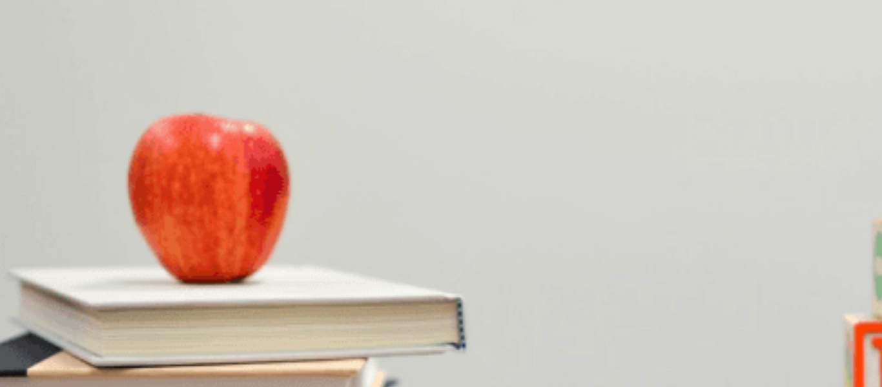
click at [117, 338] on img at bounding box center [441, 193] width 882 height 387
click at [254, 270] on img at bounding box center [441, 193] width 882 height 387
click at [37, 66] on button "Continue" at bounding box center [18, 90] width 37 height 48
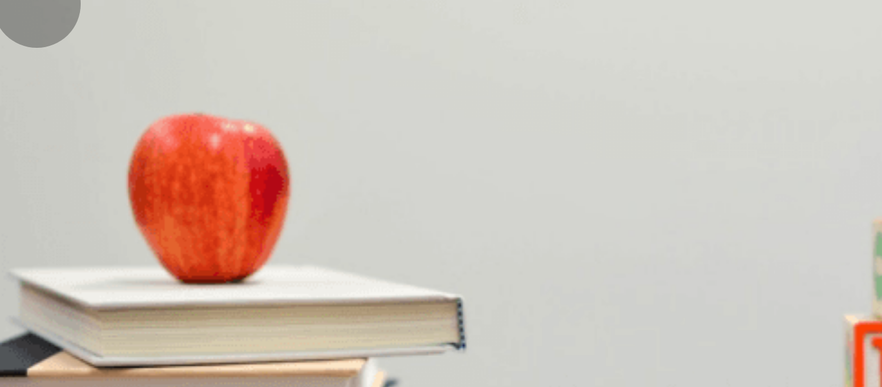
type input "0"
click at [58, 255] on span "[DATE]" at bounding box center [44, 260] width 27 height 10
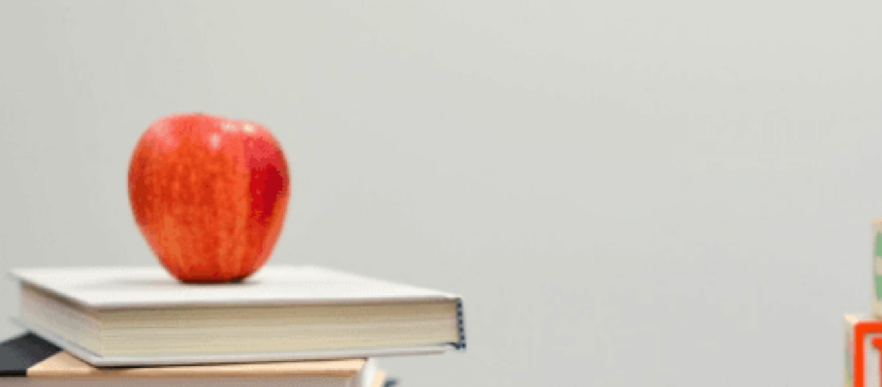
click at [137, 319] on span "Yes" at bounding box center [130, 314] width 14 height 10
click at [262, 343] on span "A book by [PERSON_NAME]" at bounding box center [206, 348] width 111 height 10
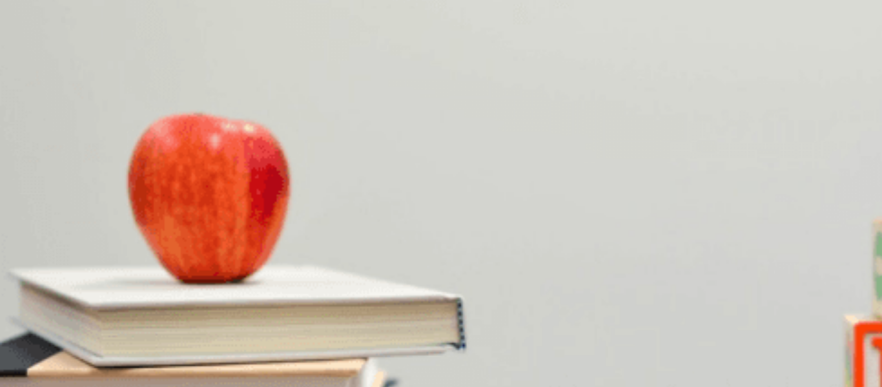
scroll to position [623, 0]
click at [46, 223] on button "A At the back" at bounding box center [23, 234] width 46 height 22
drag, startPoint x: 212, startPoint y: 56, endPoint x: 243, endPoint y: 56, distance: 30.3
click at [243, 370] on div at bounding box center [441, 370] width 882 height 0
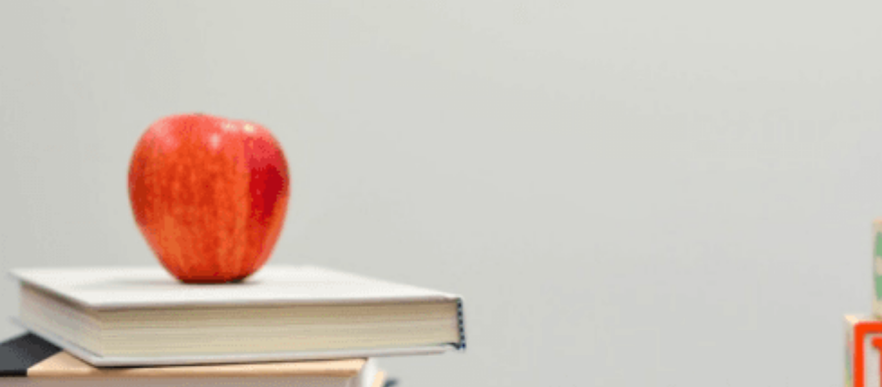
scroll to position [0, 0]
click at [37, 66] on button "Continue" at bounding box center [18, 90] width 37 height 48
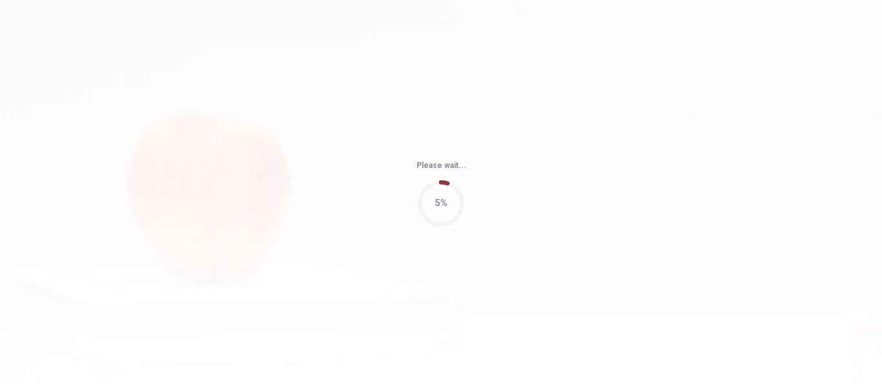
type input "64"
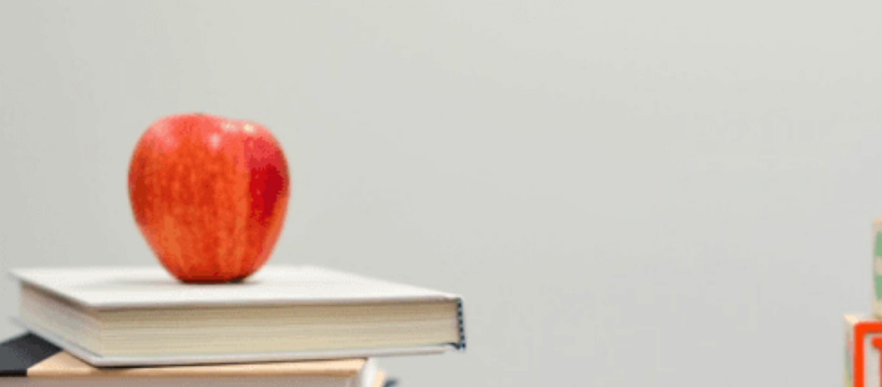
scroll to position [65, 0]
click at [89, 200] on span "Large" at bounding box center [78, 195] width 22 height 10
click at [50, 342] on button "A An espresso" at bounding box center [25, 353] width 50 height 22
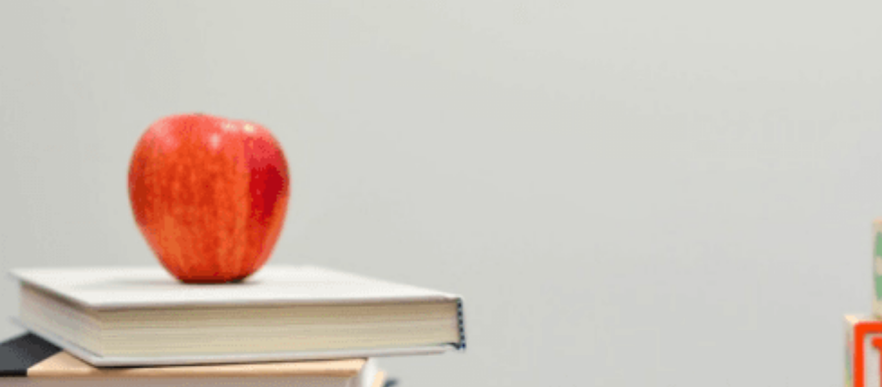
click at [199, 288] on button "B He says it sounds good" at bounding box center [152, 299] width 92 height 22
click at [111, 332] on button "C The menu" at bounding box center [90, 343] width 41 height 22
click at [16, 169] on button "A Fall" at bounding box center [8, 180] width 16 height 22
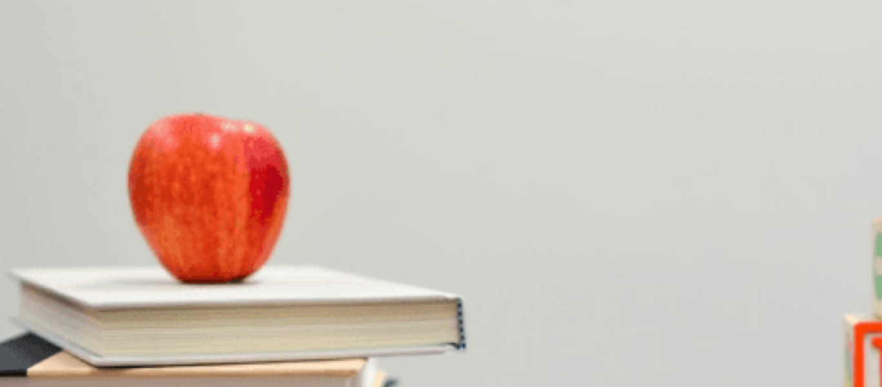
scroll to position [1204, 0]
click at [37, 66] on button "Continue" at bounding box center [18, 90] width 37 height 48
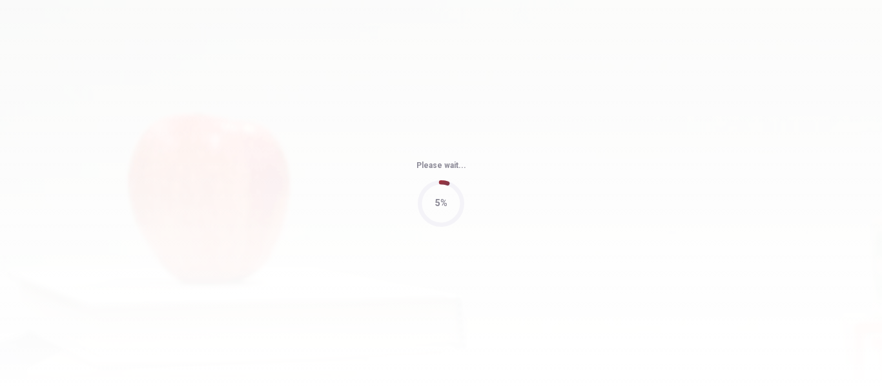
type input "66"
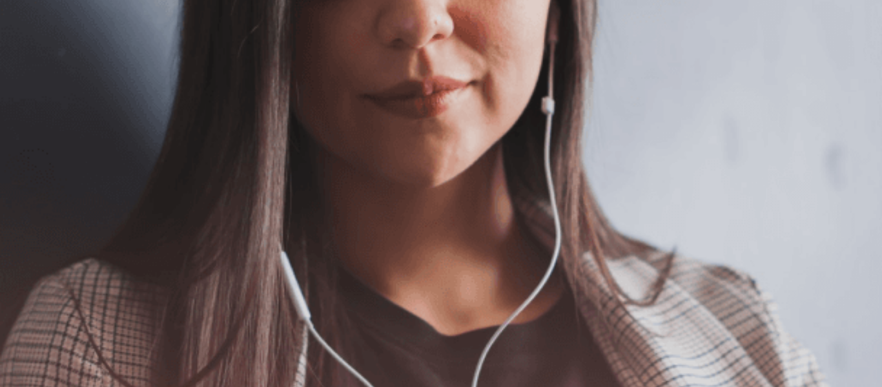
scroll to position [52, 0]
click at [37, 66] on button "Continue" at bounding box center [18, 90] width 37 height 48
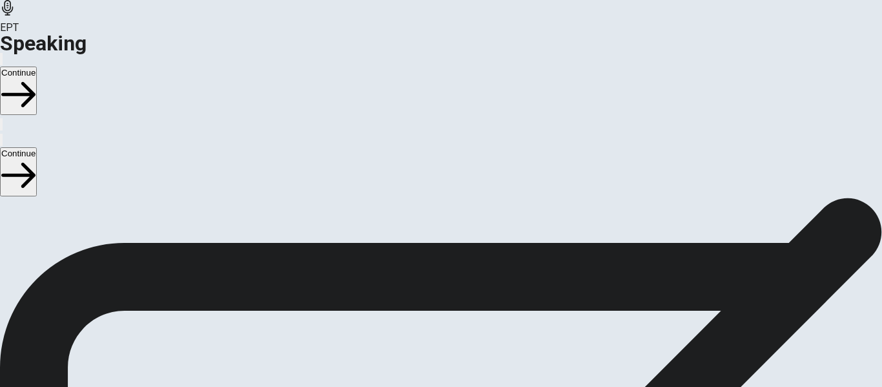
scroll to position [117, 0]
click at [439, 349] on icon "Play Audio" at bounding box center [433, 356] width 12 height 15
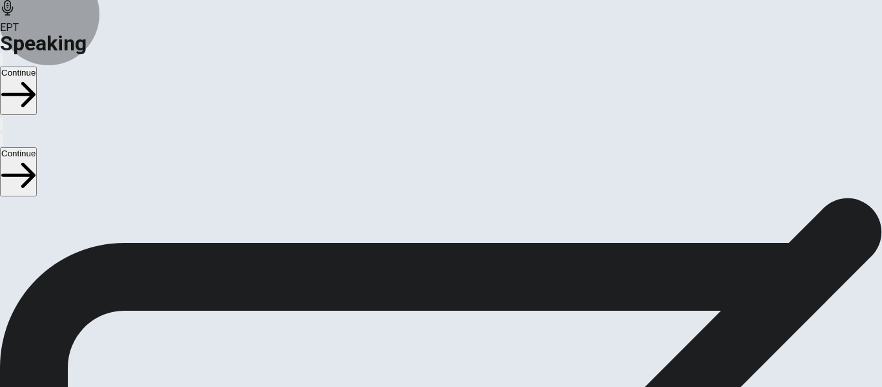
click at [37, 66] on button "Continue" at bounding box center [18, 90] width 37 height 48
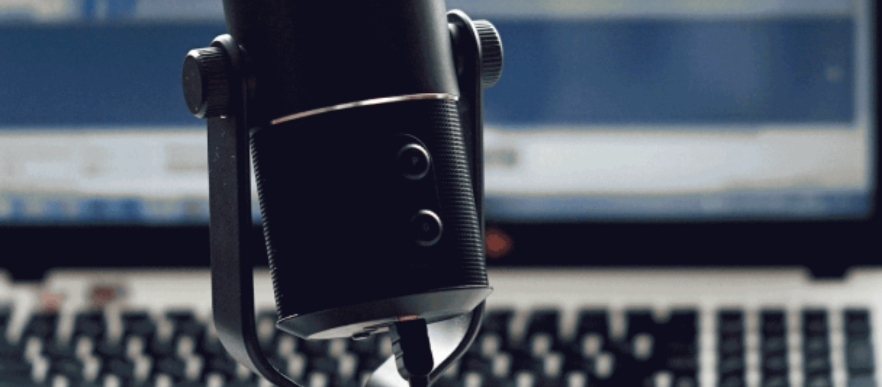
scroll to position [258, 0]
click at [37, 66] on button "Continue" at bounding box center [18, 90] width 37 height 48
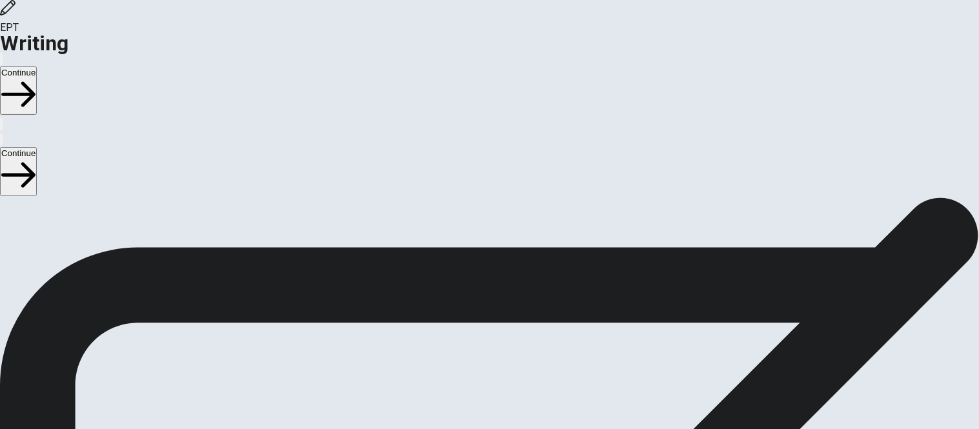
scroll to position [0, 0]
click at [37, 66] on button "Continue" at bounding box center [18, 90] width 37 height 48
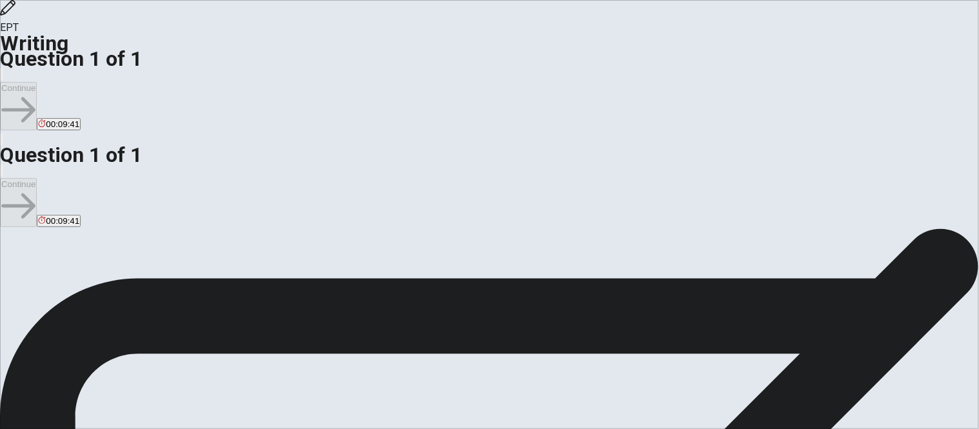
drag, startPoint x: 564, startPoint y: 72, endPoint x: 515, endPoint y: 62, distance: 50.1
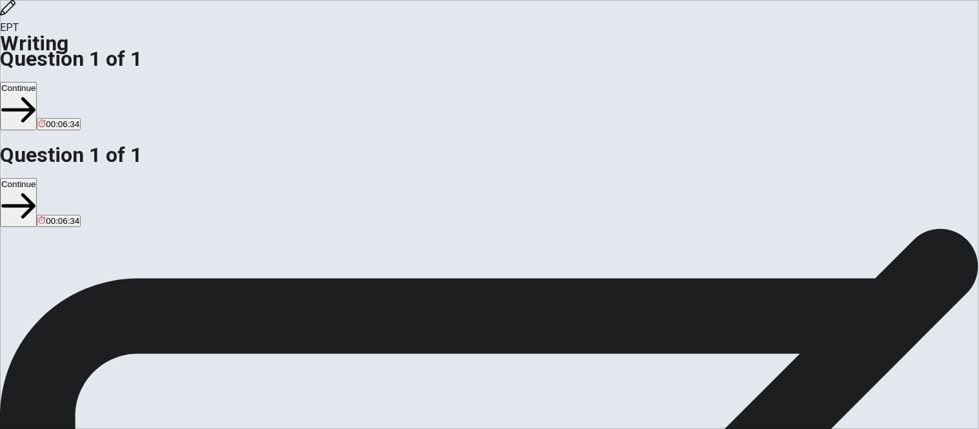
drag, startPoint x: 603, startPoint y: 92, endPoint x: 511, endPoint y: 76, distance: 94.2
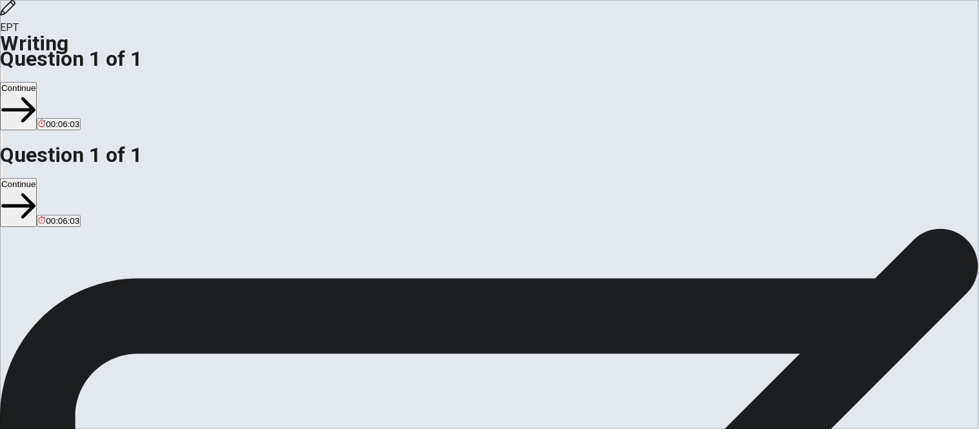
drag, startPoint x: 539, startPoint y: 143, endPoint x: 509, endPoint y: 142, distance: 30.4
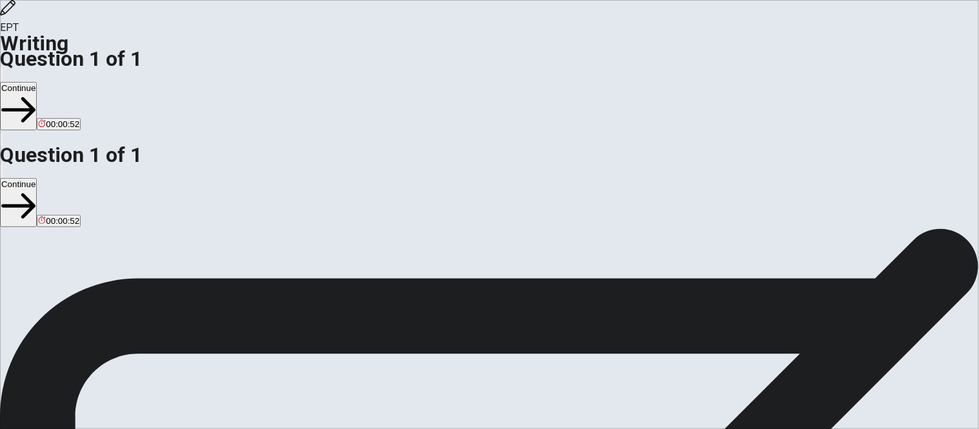
type textarea "My big dream! I want to go the travel for [GEOGRAPHIC_DATA], in my vocation. Be…"
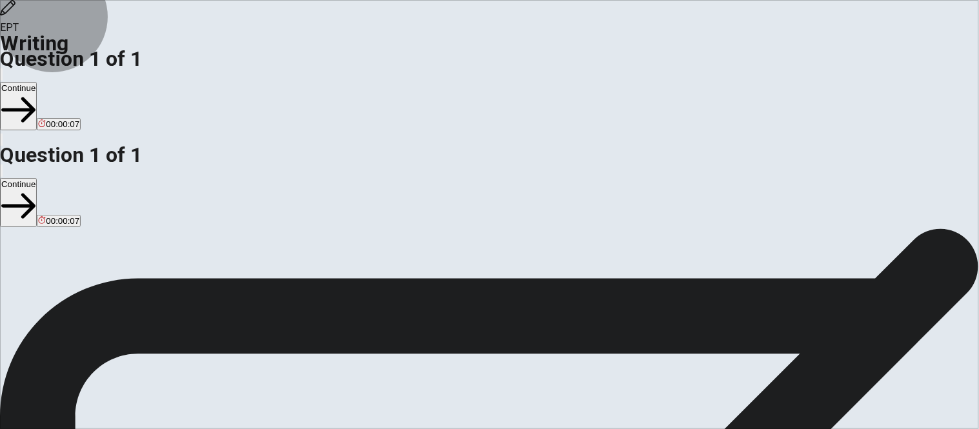
click at [37, 82] on button "Continue" at bounding box center [18, 106] width 37 height 48
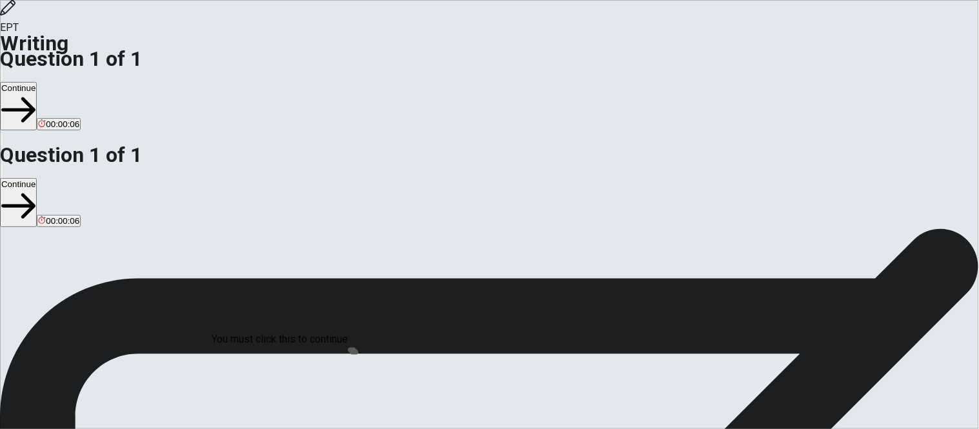
click at [347, 347] on div "You must click this to continue" at bounding box center [280, 339] width 136 height 15
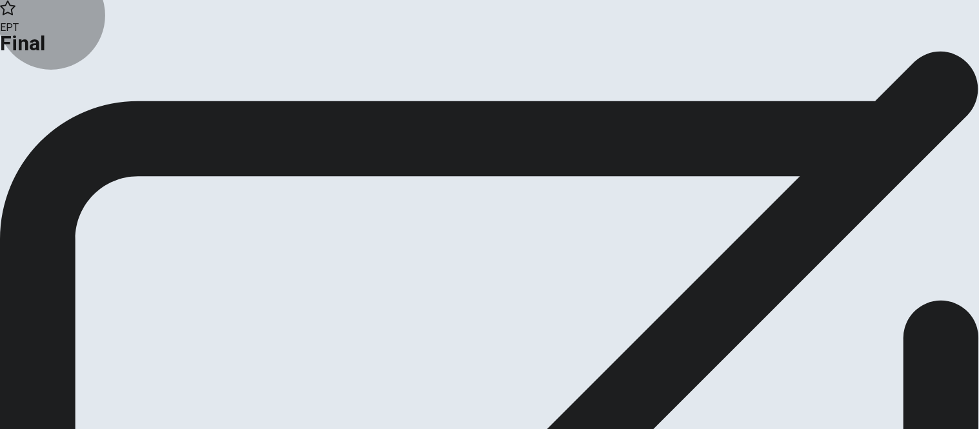
click at [52, 115] on button "Continue" at bounding box center [26, 105] width 52 height 17
